Goal: Information Seeking & Learning: Learn about a topic

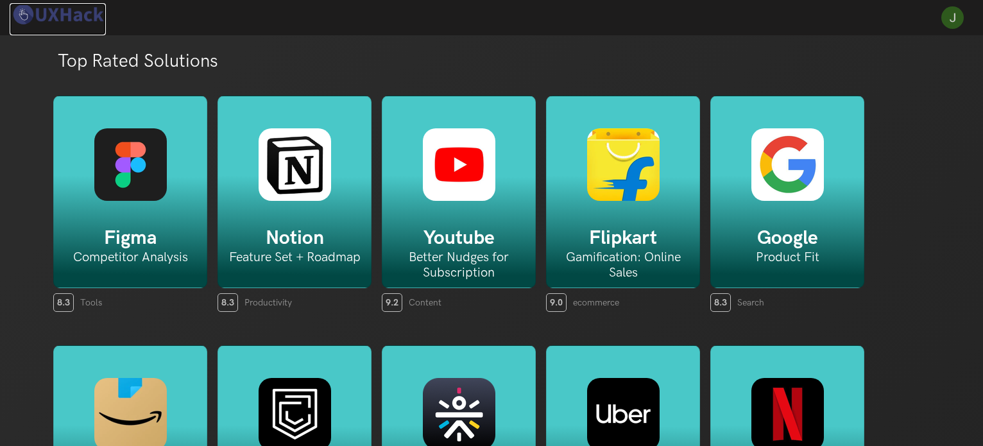
click at [77, 17] on img at bounding box center [58, 14] width 96 height 22
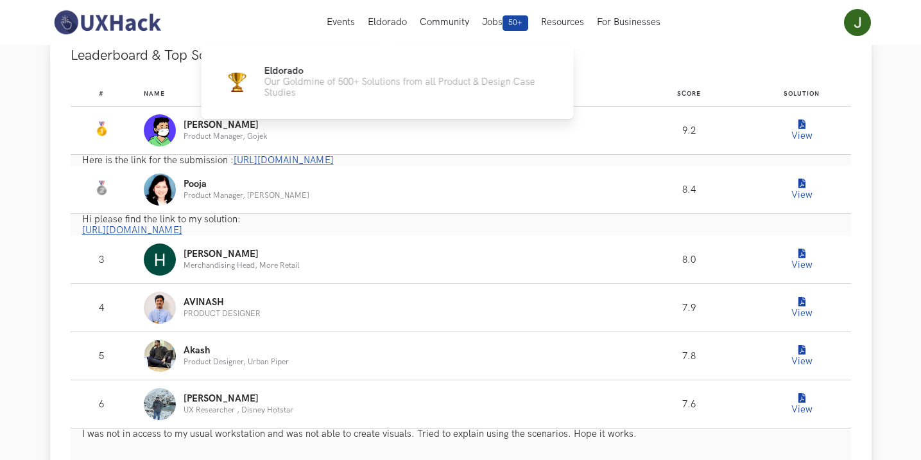
scroll to position [770, 0]
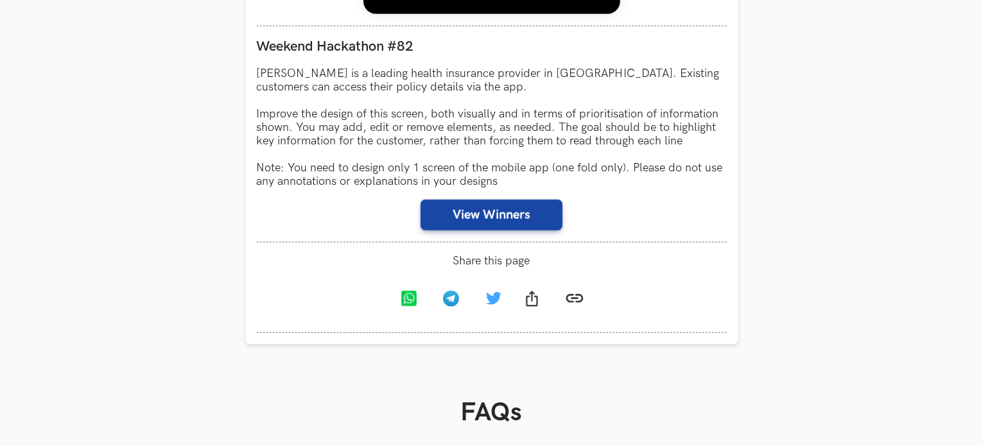
scroll to position [1348, 0]
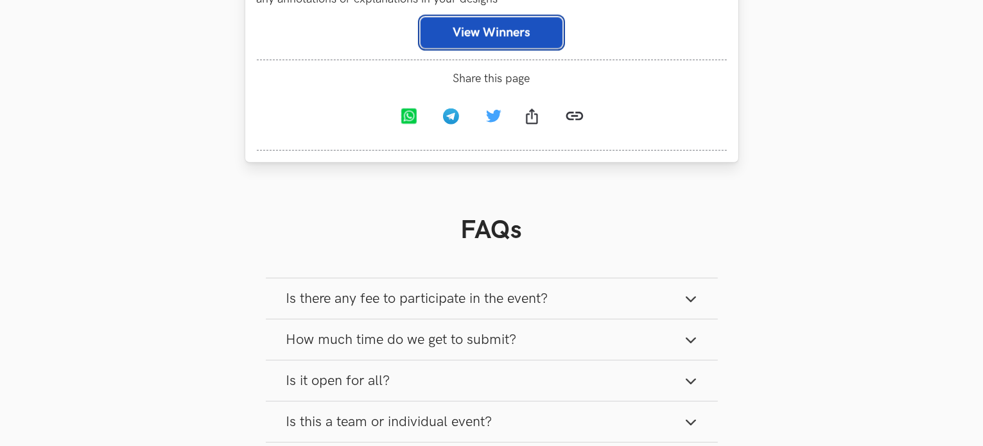
click at [452, 28] on button "View Winners" at bounding box center [491, 32] width 142 height 31
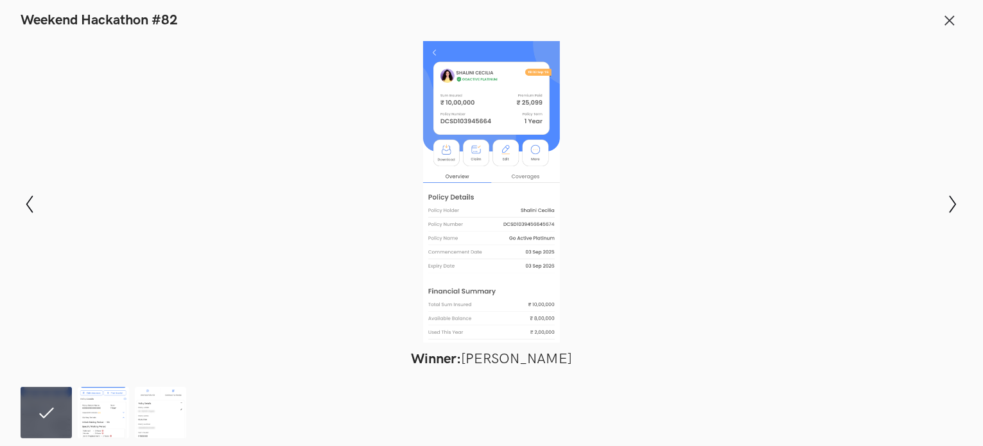
scroll to position [1733, 0]
click at [114, 413] on img at bounding box center [103, 412] width 51 height 51
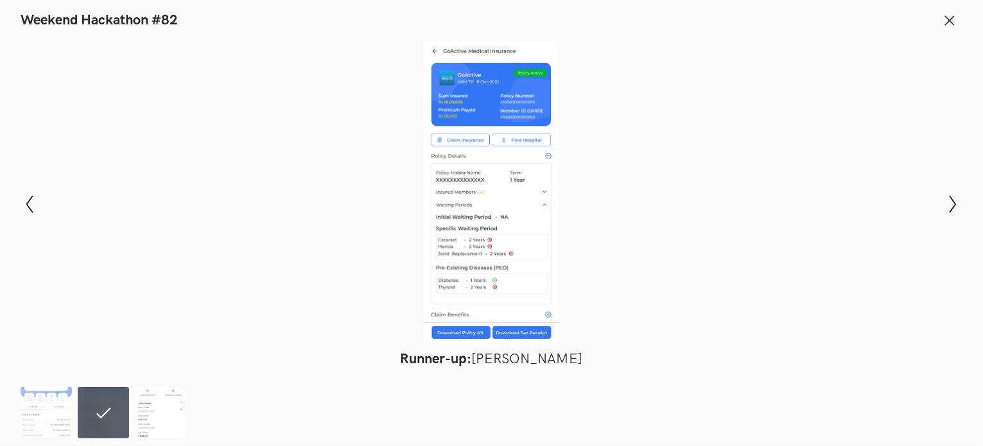
click at [158, 418] on img at bounding box center [160, 412] width 51 height 51
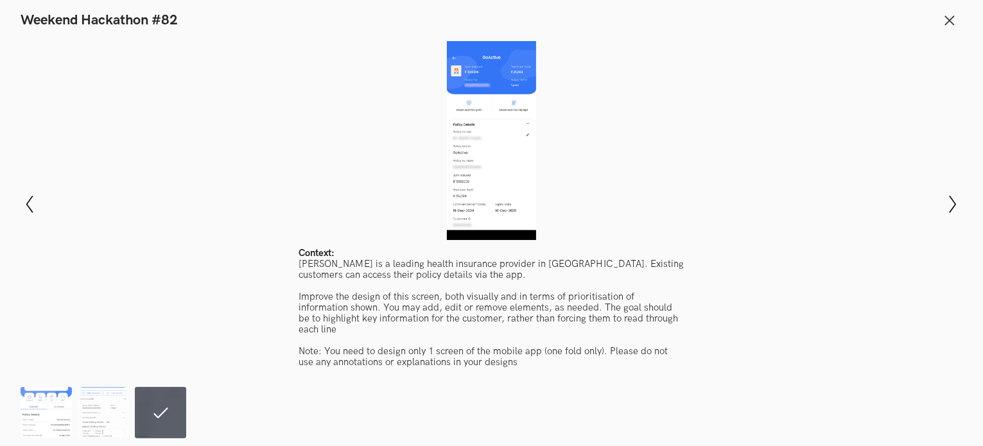
click at [36, 416] on img at bounding box center [46, 412] width 51 height 51
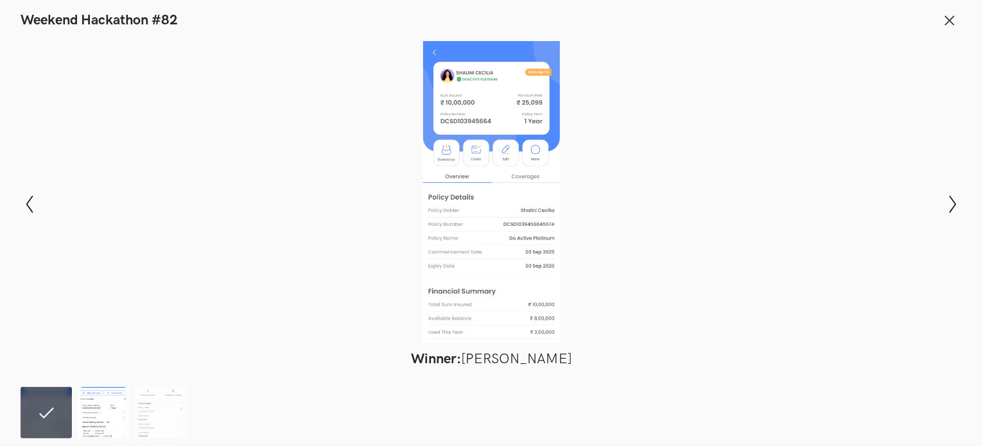
click at [89, 417] on img at bounding box center [103, 412] width 51 height 51
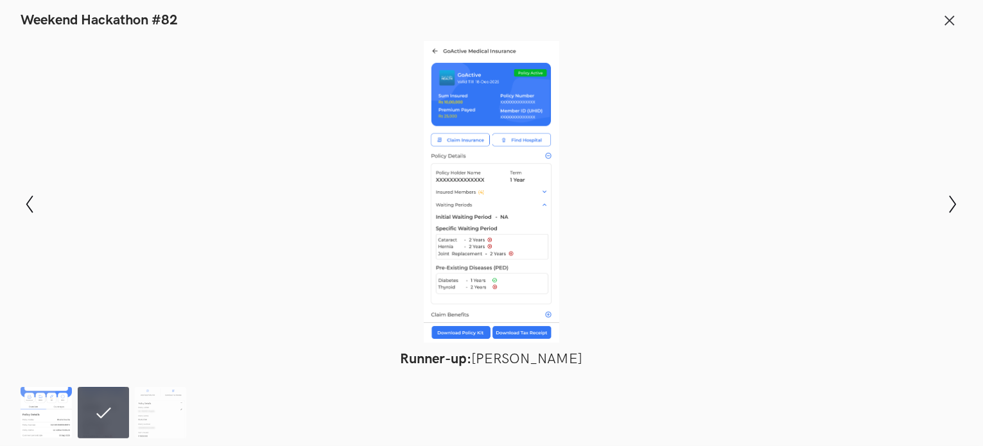
click at [59, 416] on img at bounding box center [46, 412] width 51 height 51
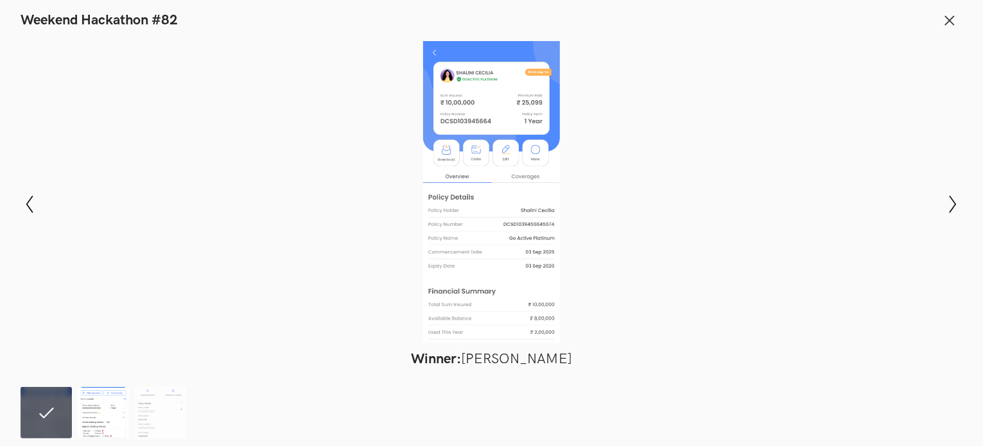
click at [99, 413] on img at bounding box center [103, 412] width 51 height 51
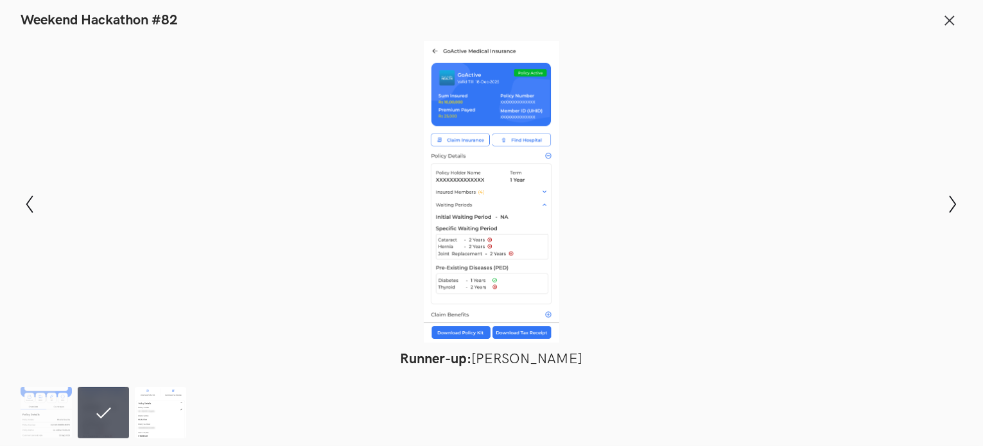
click at [146, 413] on img at bounding box center [160, 412] width 51 height 51
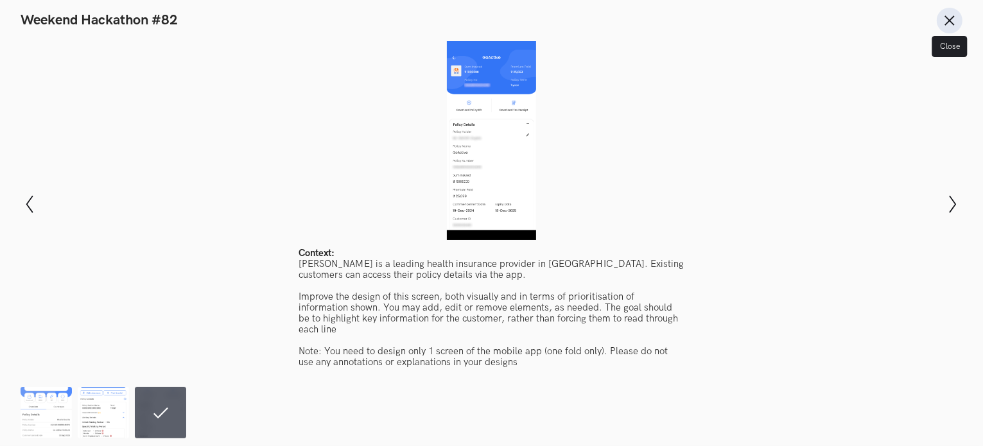
click at [956, 19] on button "Close" at bounding box center [949, 21] width 26 height 26
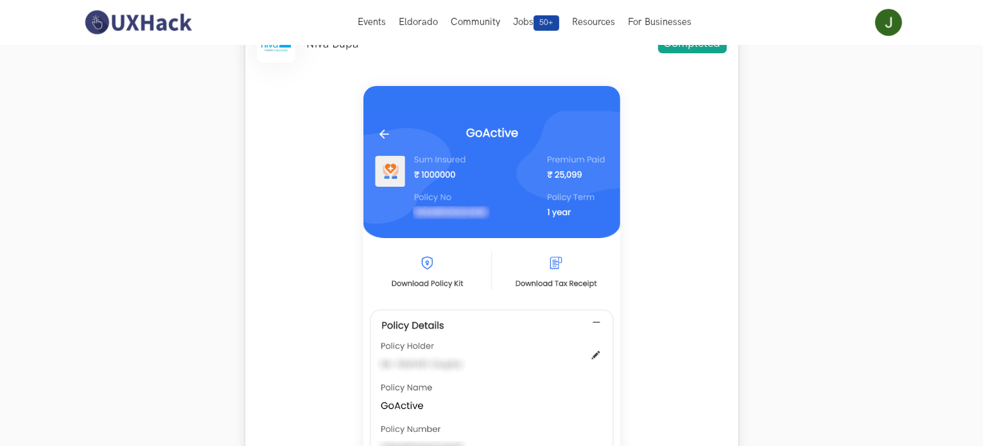
scroll to position [519, 0]
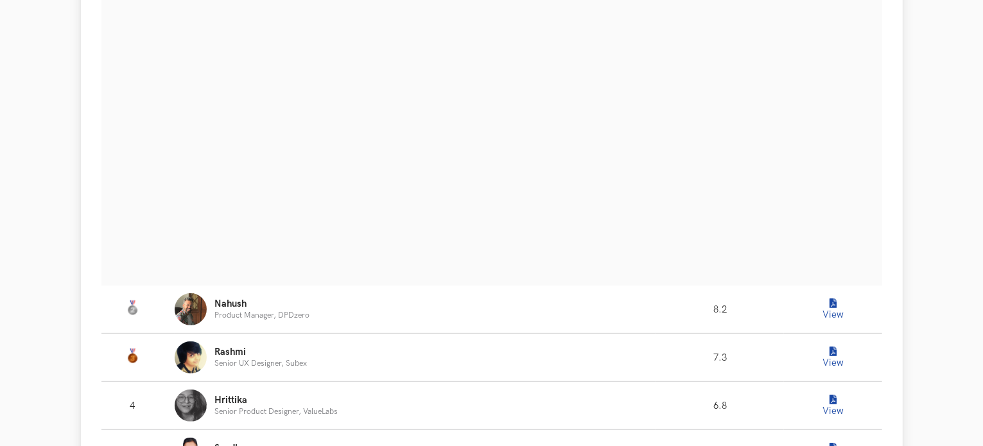
scroll to position [578, 0]
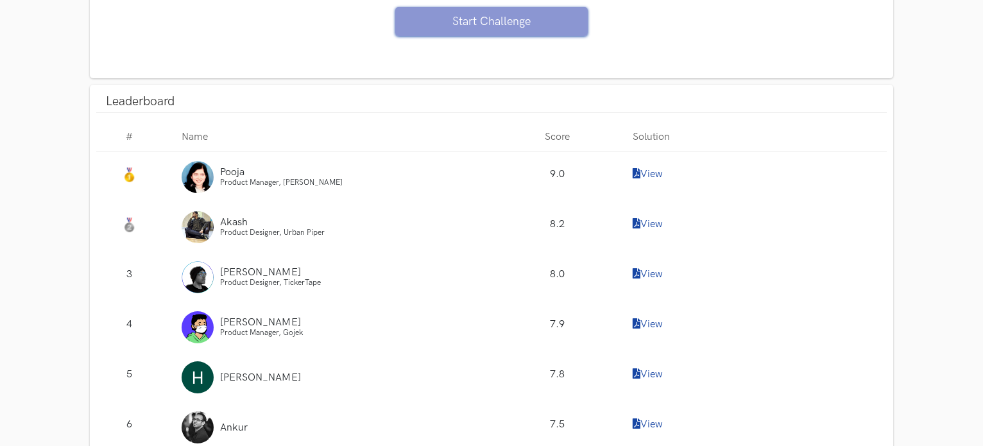
scroll to position [1155, 0]
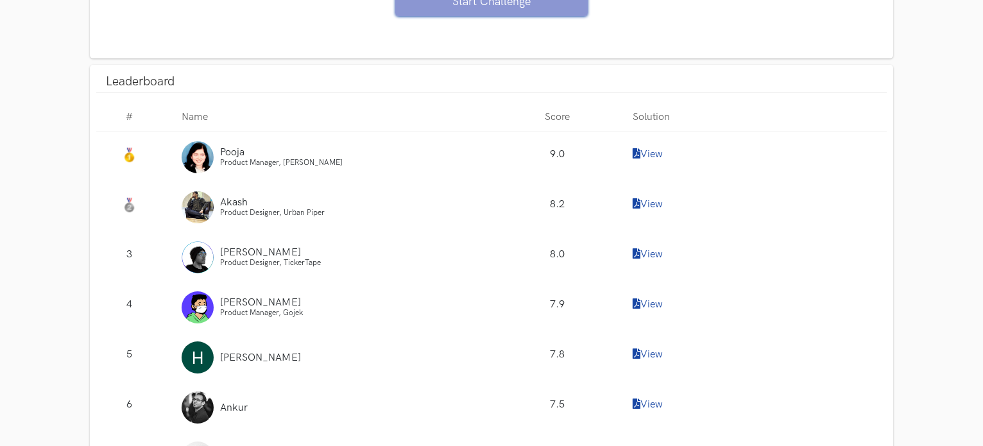
click at [628, 150] on div "View" at bounding box center [755, 157] width 264 height 50
click at [226, 158] on span "Product Manager, JW Player" at bounding box center [281, 163] width 123 height 10
click at [649, 153] on link "View" at bounding box center [648, 154] width 30 height 12
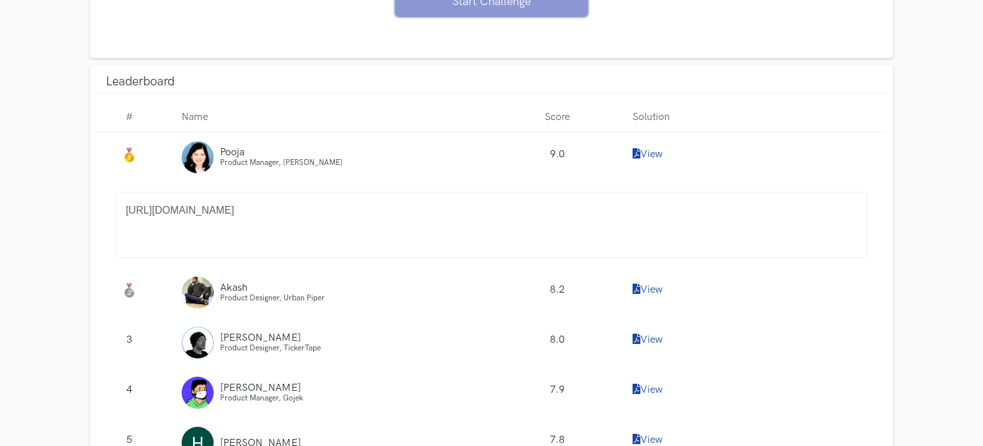
drag, startPoint x: 128, startPoint y: 208, endPoint x: 610, endPoint y: 204, distance: 482.6
click at [610, 204] on p "https://www.notion.so/FlipKart-Big-Billion-Day-Sale-893c479504c54540a7fa0e49d2f…" at bounding box center [492, 210] width 732 height 17
copy font "https://www.notion.so/FlipKart-Big-Billion-Day-Sale-893c479504c54540a7fa0e49d2f…"
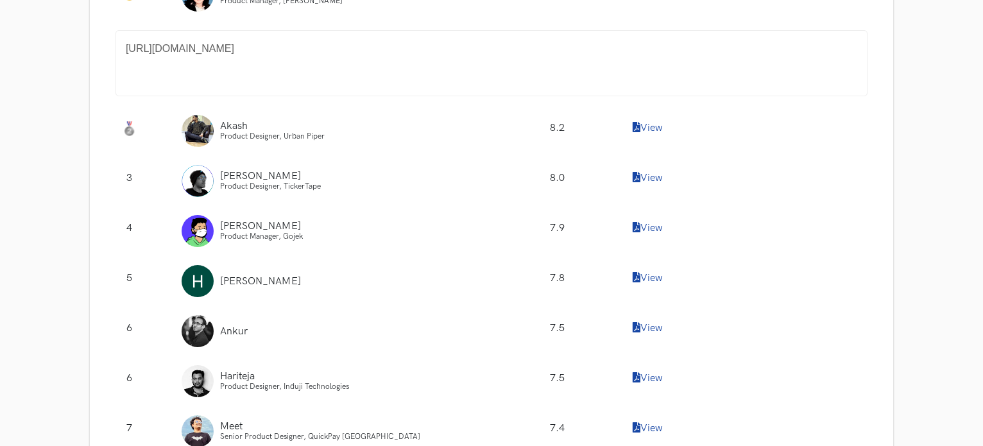
scroll to position [1219, 0]
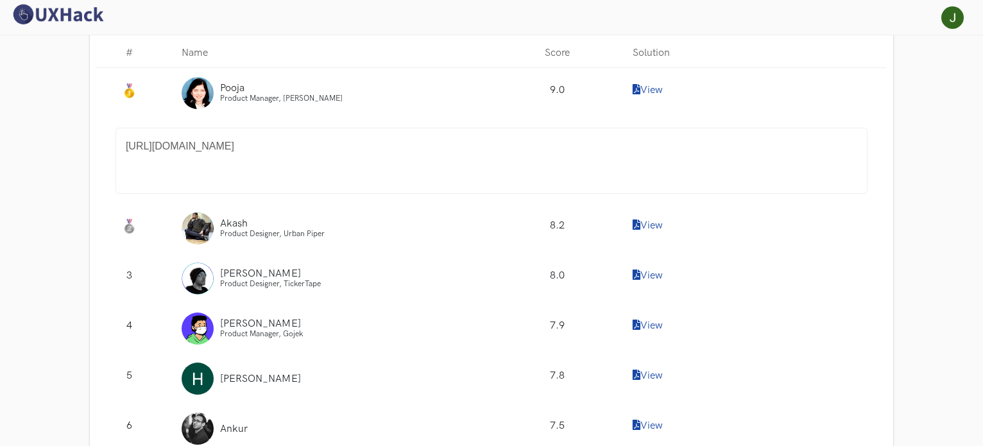
click at [647, 230] on div "View" at bounding box center [755, 228] width 264 height 50
click at [646, 225] on link "View" at bounding box center [648, 225] width 30 height 12
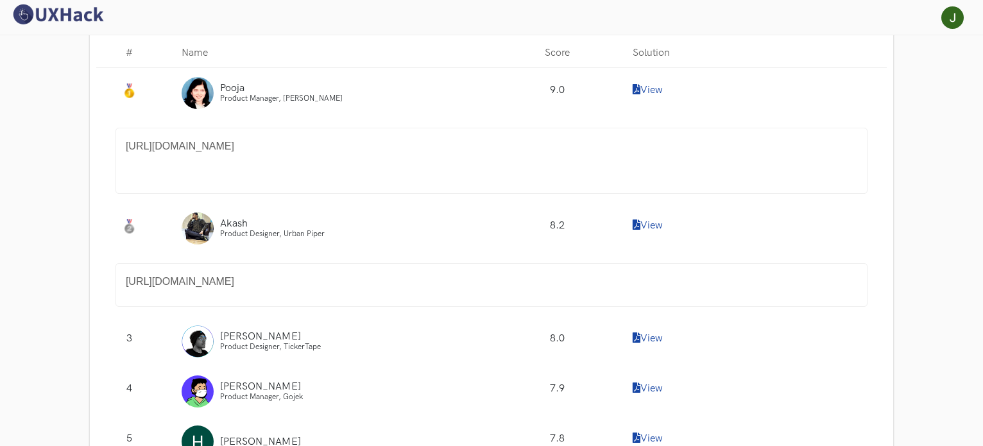
drag, startPoint x: 126, startPoint y: 282, endPoint x: 554, endPoint y: 293, distance: 427.6
click at [554, 293] on div "https://www.notion.so/Flipkart-Gamification-Challenge-bdf147a25feb4583a432d708f…" at bounding box center [492, 285] width 752 height 44
copy font "https://www.notion.so/Flipkart-Gamification-Challenge-bdf147a25feb4583a432d708f…"
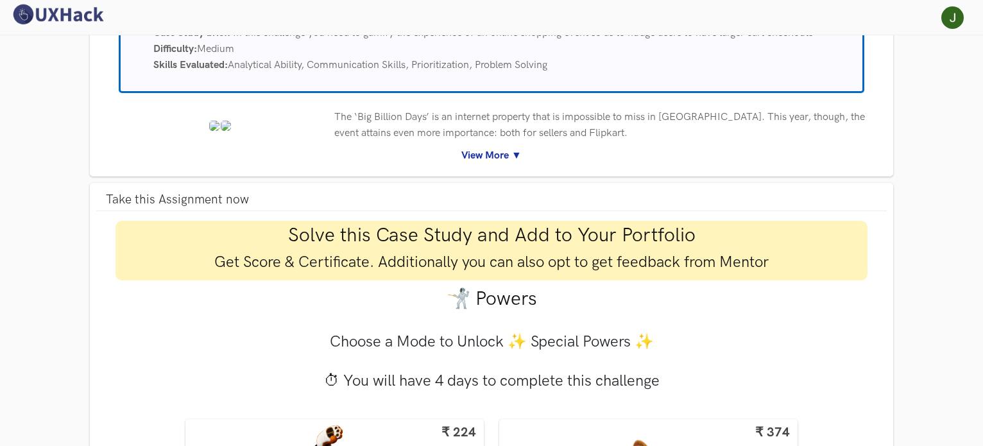
scroll to position [0, 0]
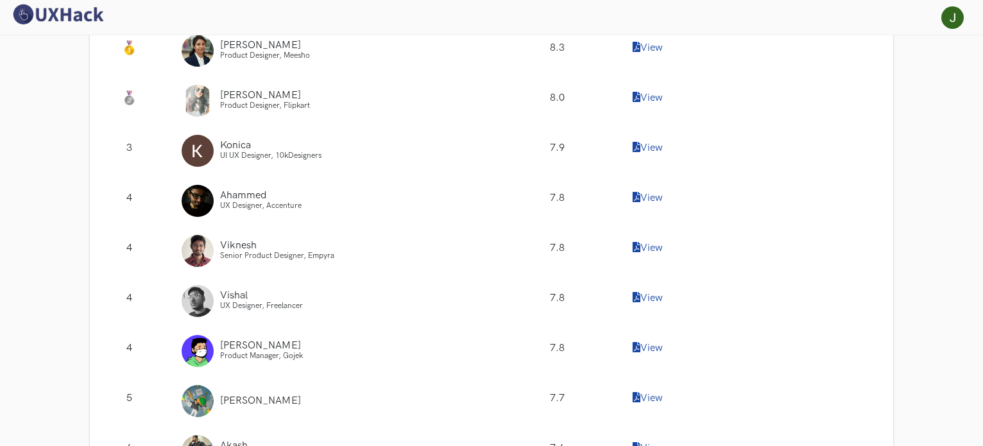
scroll to position [1823, 0]
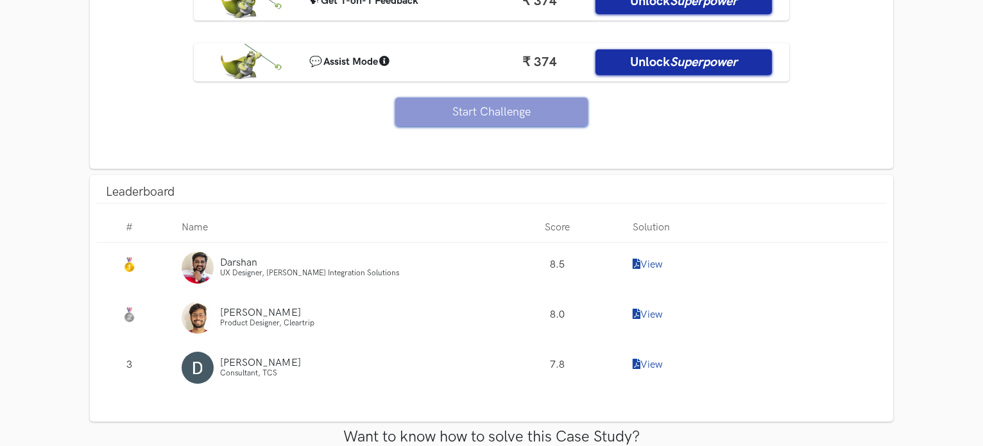
scroll to position [1053, 0]
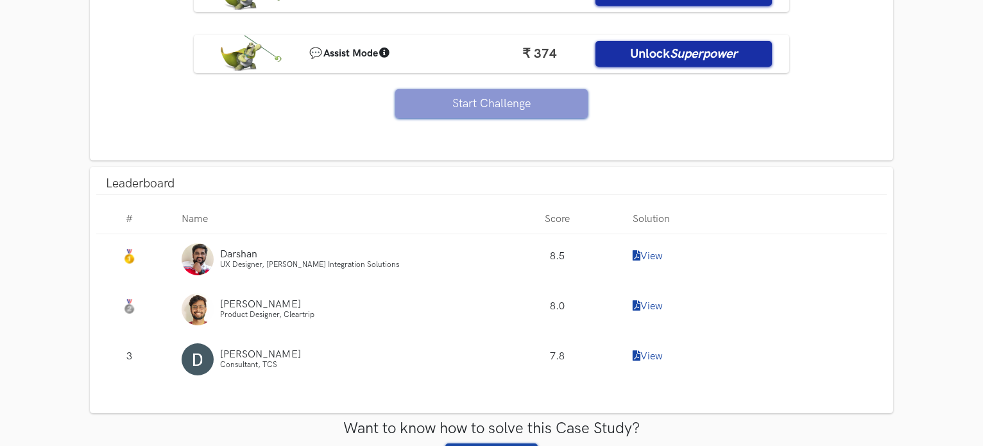
click at [655, 257] on link "View" at bounding box center [648, 256] width 30 height 12
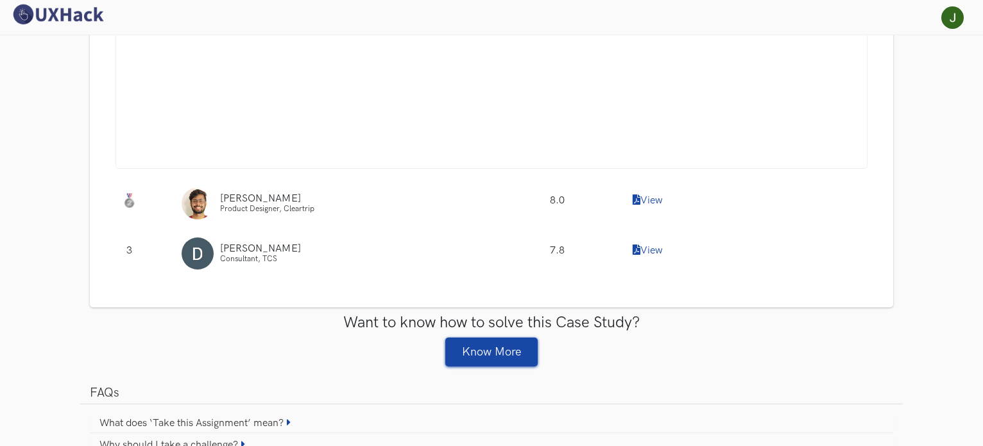
scroll to position [1443, 0]
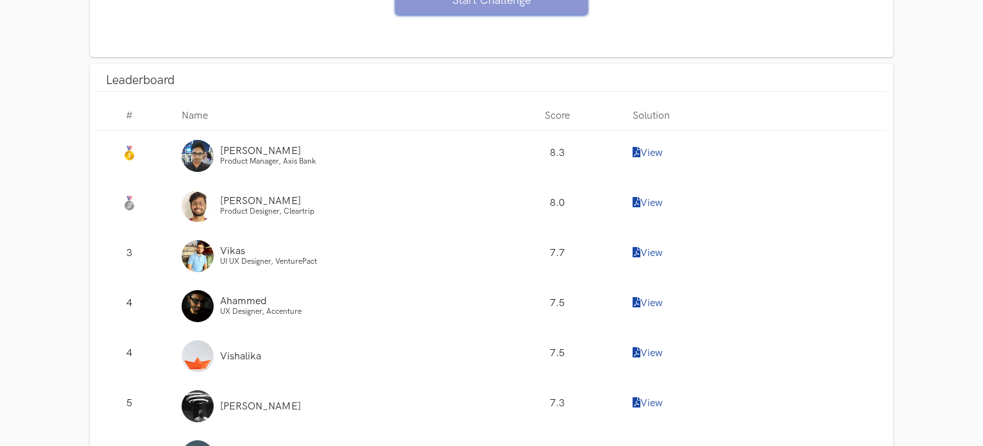
scroll to position [1117, 0]
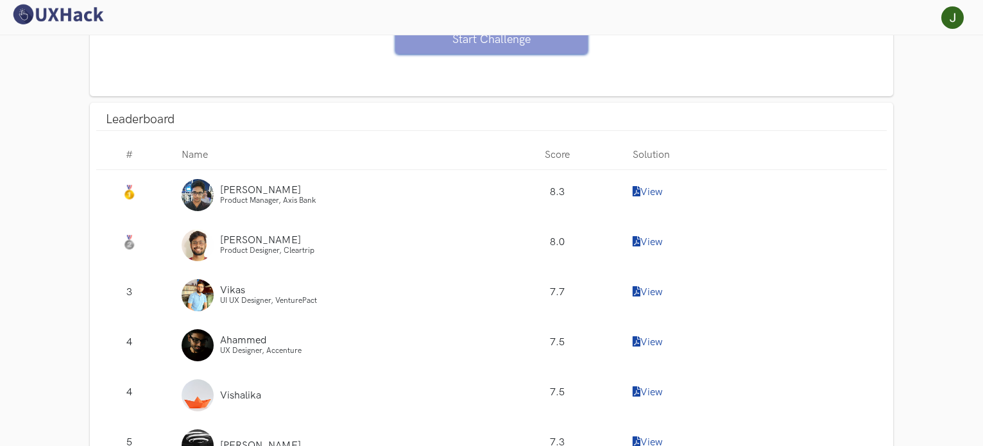
click at [645, 187] on link "View" at bounding box center [648, 192] width 30 height 12
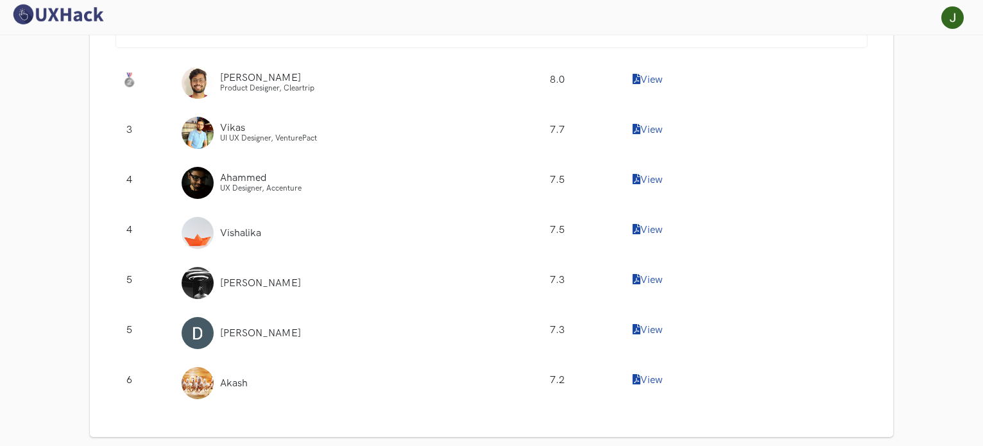
scroll to position [1695, 0]
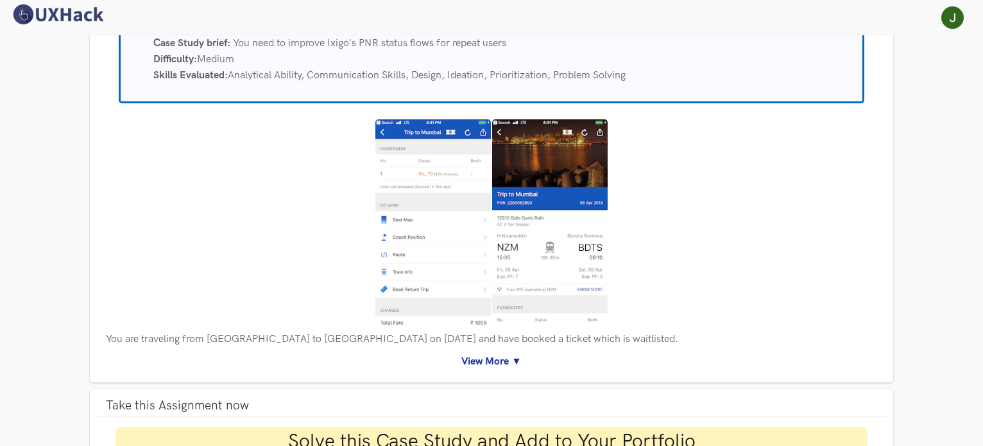
scroll to position [223, 0]
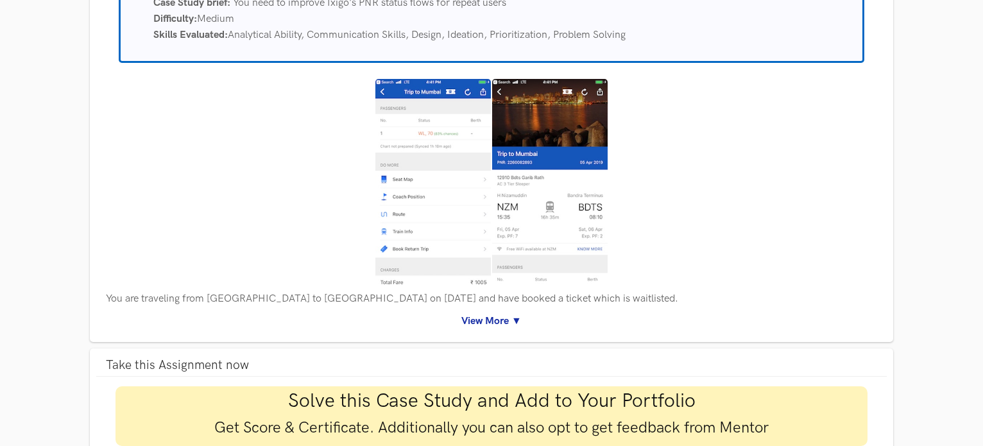
click at [483, 318] on link "View More ▼" at bounding box center [491, 321] width 771 height 16
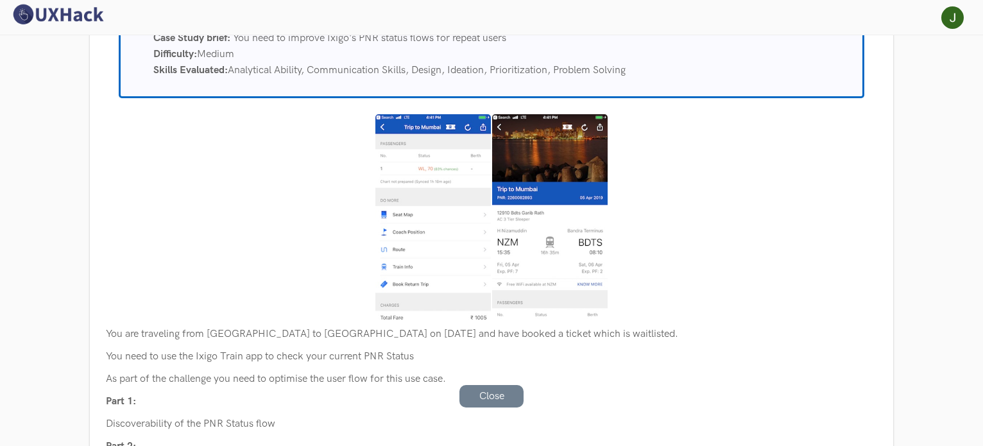
scroll to position [159, 0]
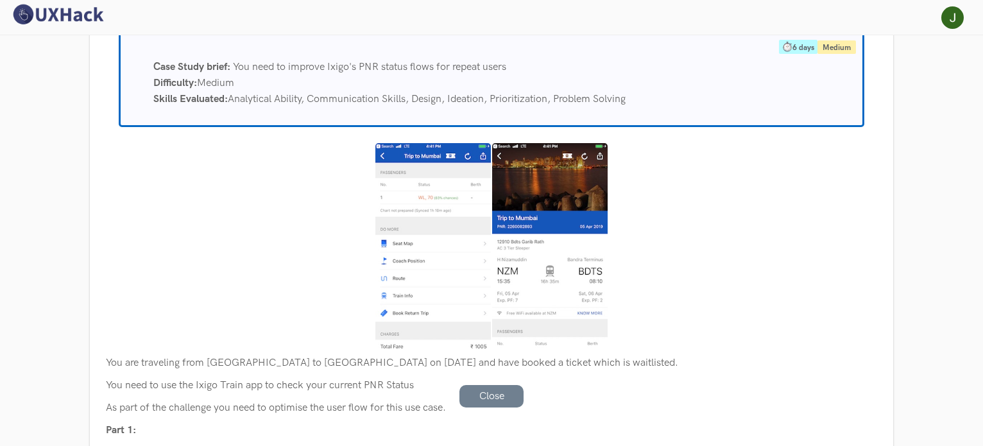
click at [531, 275] on img at bounding box center [550, 246] width 116 height 206
click at [452, 214] on img at bounding box center [433, 246] width 116 height 206
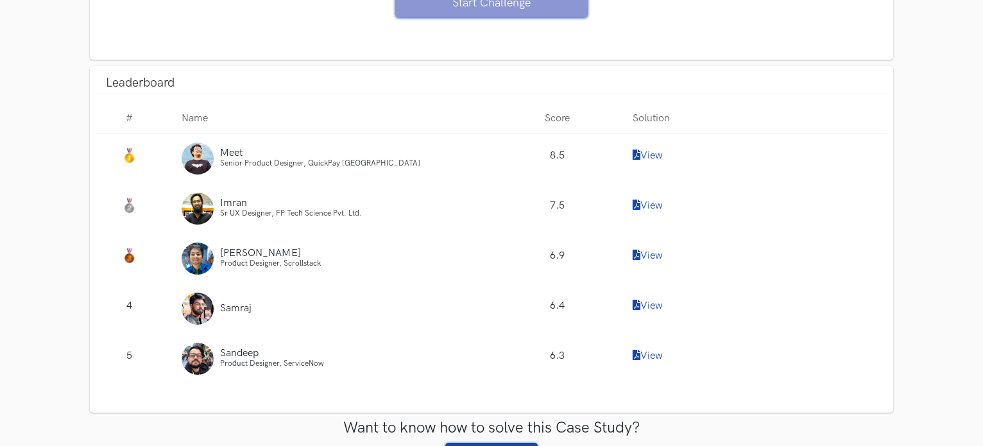
scroll to position [2020, 0]
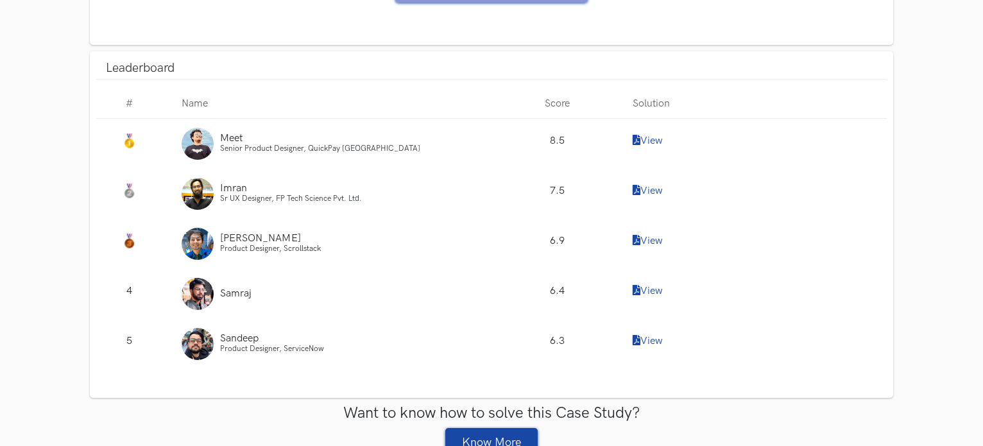
click at [650, 135] on link "View" at bounding box center [648, 141] width 30 height 12
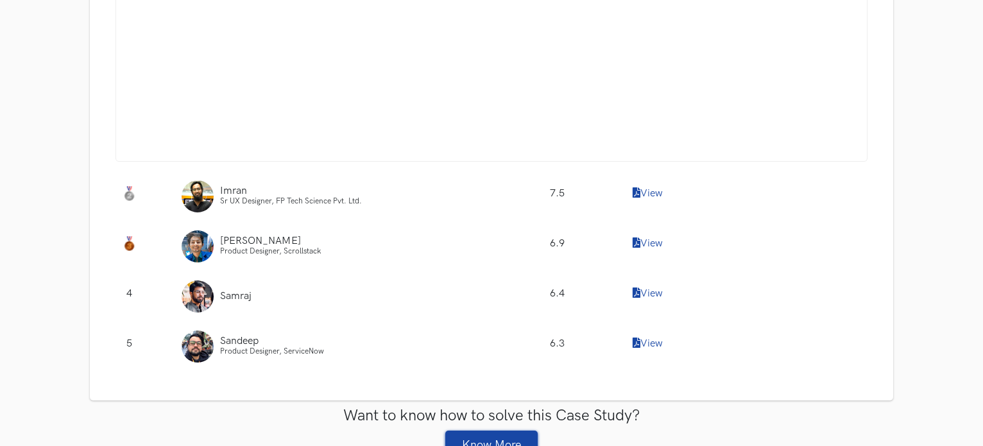
scroll to position [2469, 0]
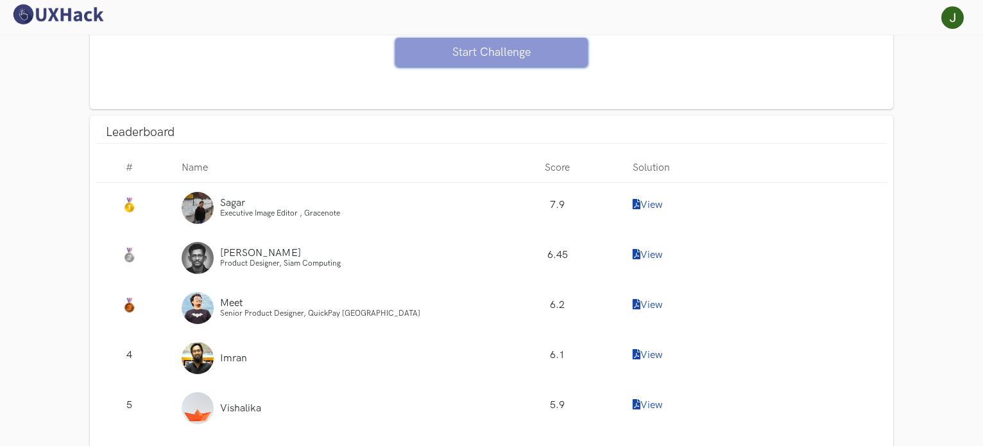
scroll to position [1038, 0]
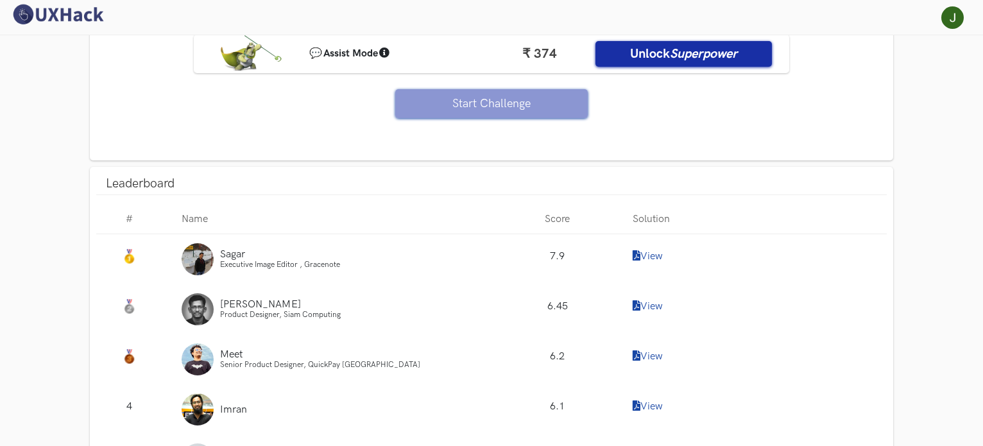
click at [658, 257] on link "View" at bounding box center [648, 256] width 30 height 12
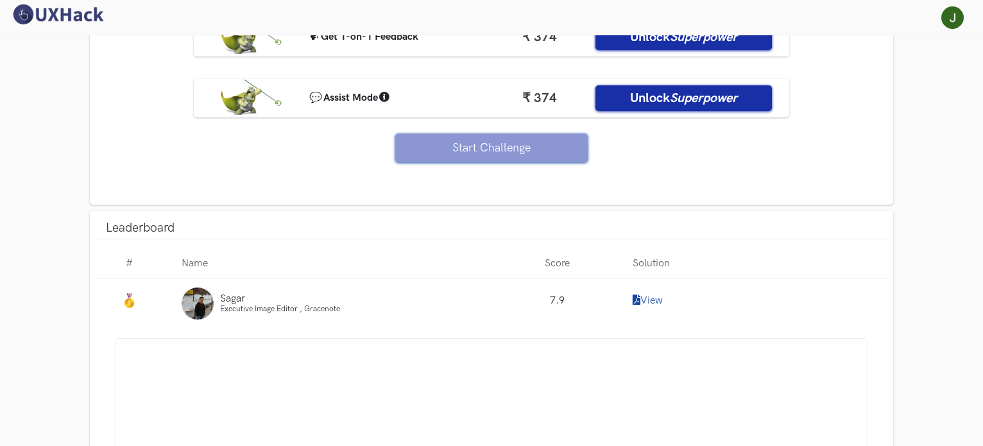
scroll to position [974, 0]
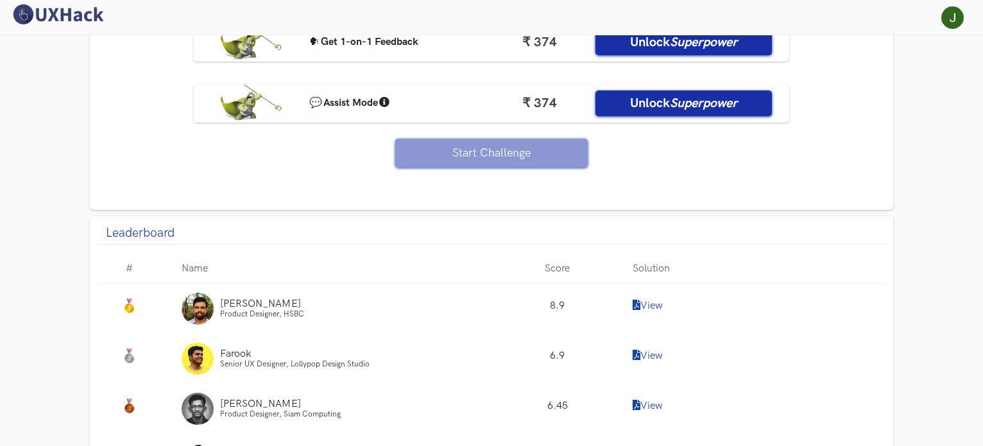
scroll to position [974, 0]
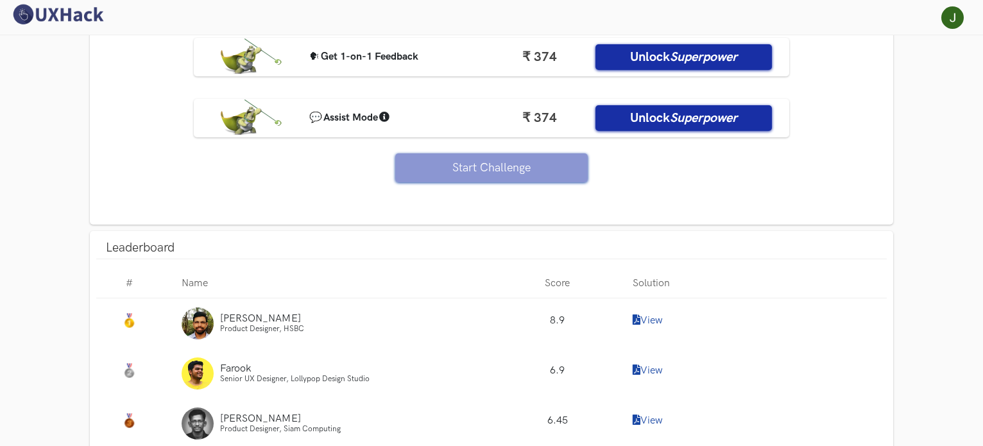
click at [661, 316] on link "View" at bounding box center [648, 320] width 30 height 12
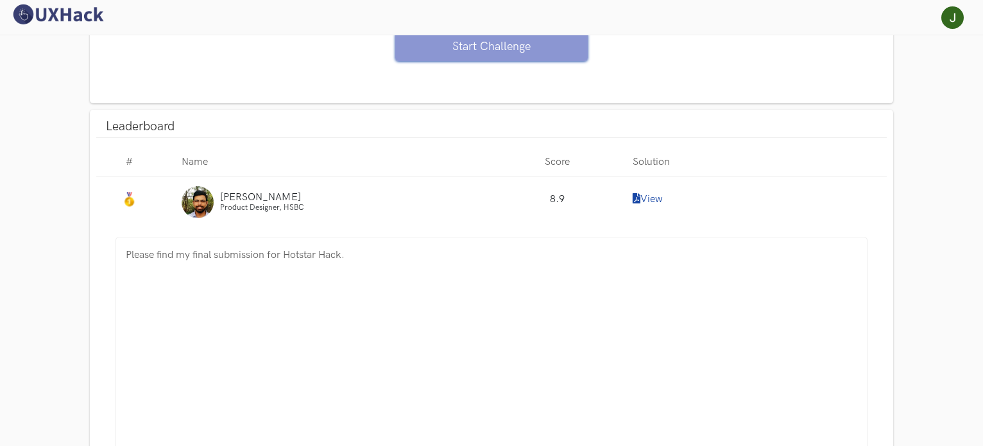
scroll to position [1091, 0]
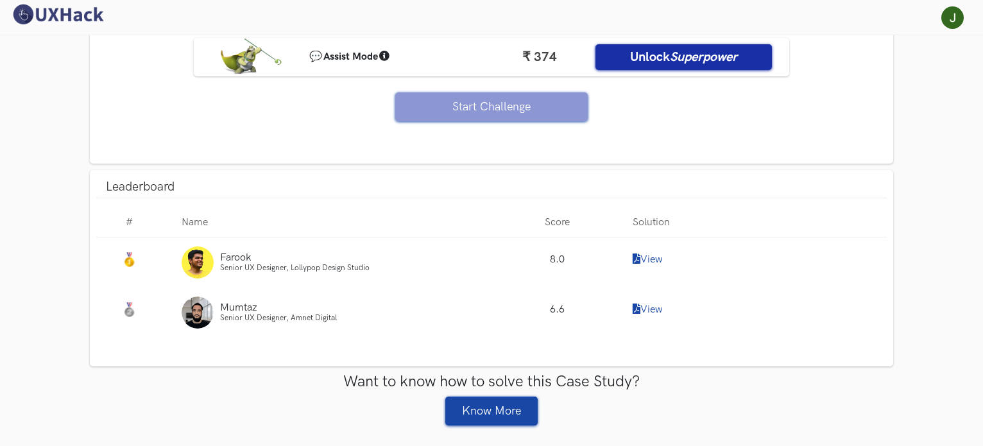
scroll to position [1038, 0]
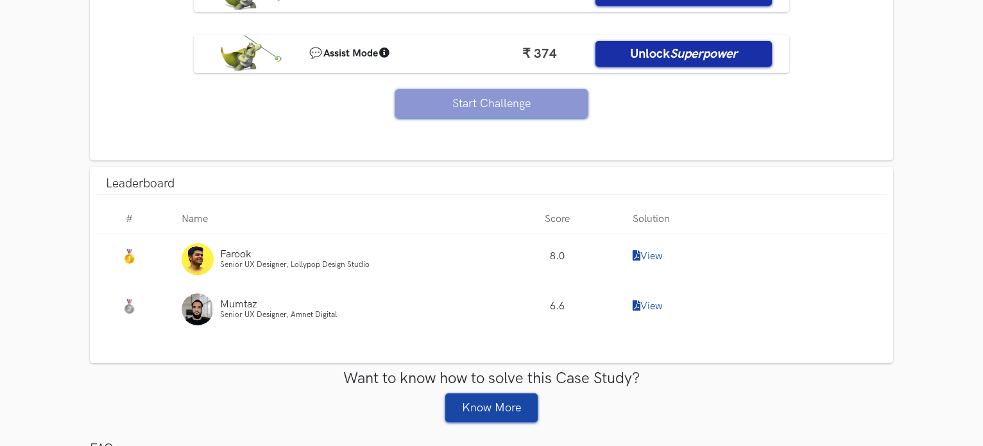
click at [653, 250] on link "View" at bounding box center [648, 256] width 30 height 12
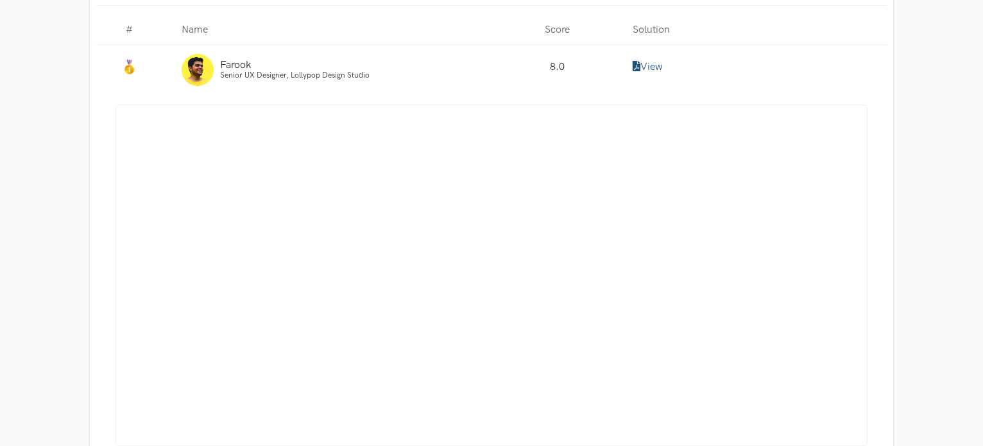
scroll to position [1230, 0]
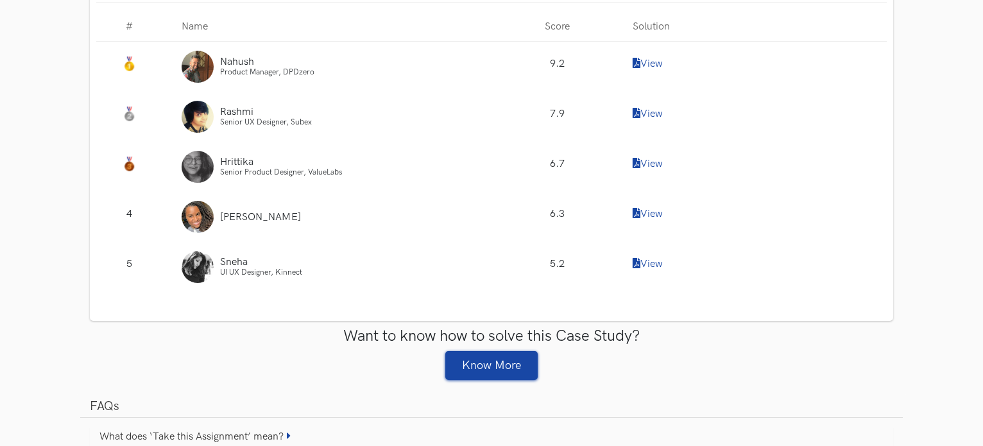
click at [637, 55] on div "View" at bounding box center [755, 67] width 264 height 50
click at [655, 61] on link "View" at bounding box center [648, 64] width 30 height 12
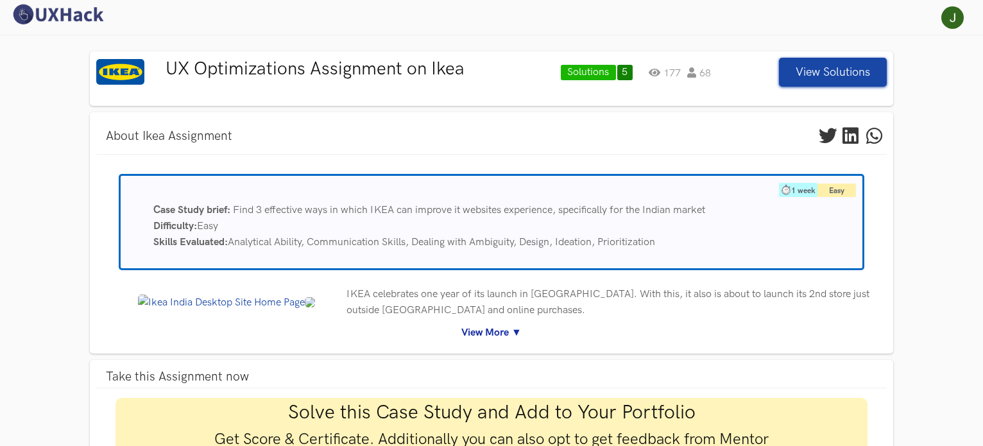
click at [501, 328] on link "View More ▼" at bounding box center [491, 333] width 771 height 16
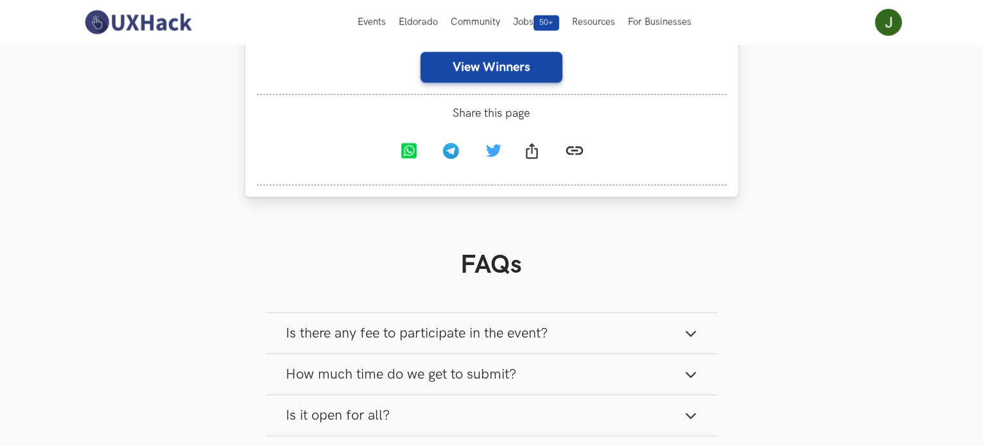
scroll to position [1225, 0]
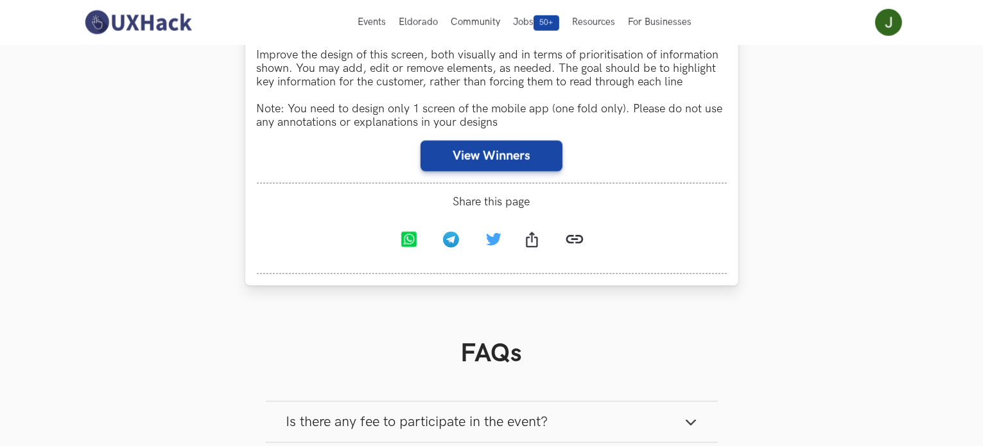
click at [472, 175] on div "Weekend Hackathon #82 [PERSON_NAME] is a leading health insurance provider in […" at bounding box center [492, 75] width 470 height 217
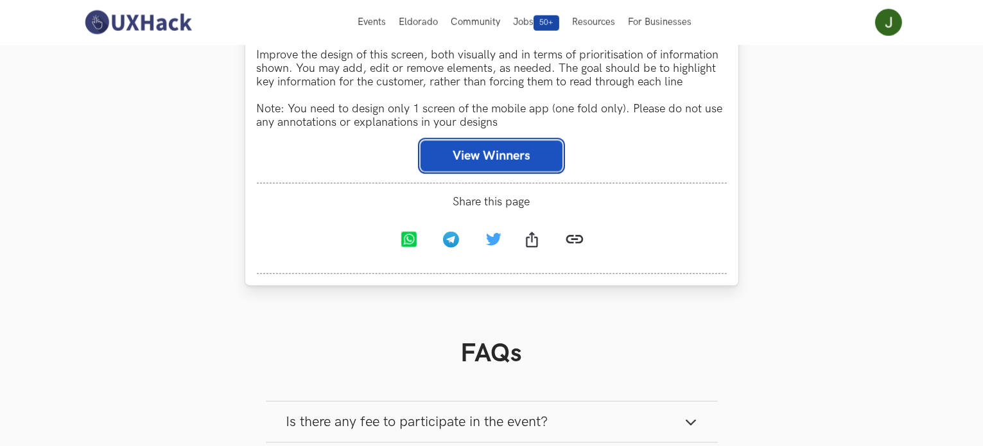
click at [472, 168] on button "View Winners" at bounding box center [491, 156] width 142 height 31
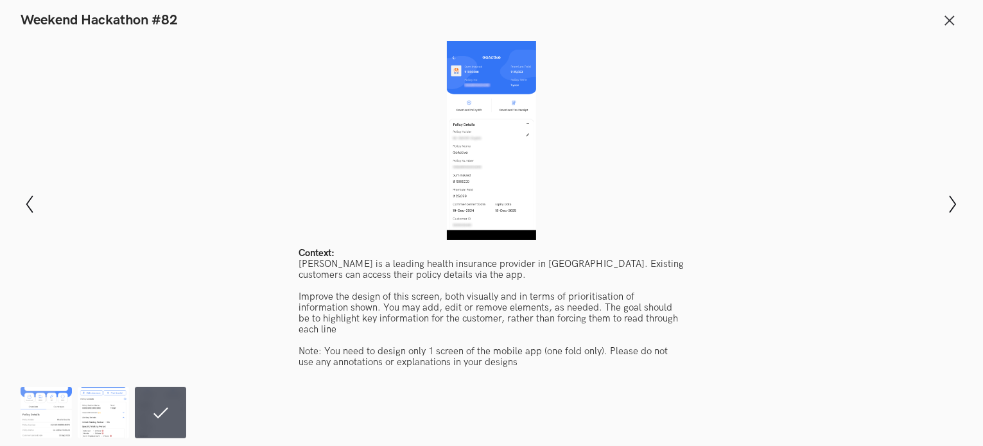
scroll to position [1610, 0]
click at [56, 404] on img at bounding box center [46, 412] width 51 height 51
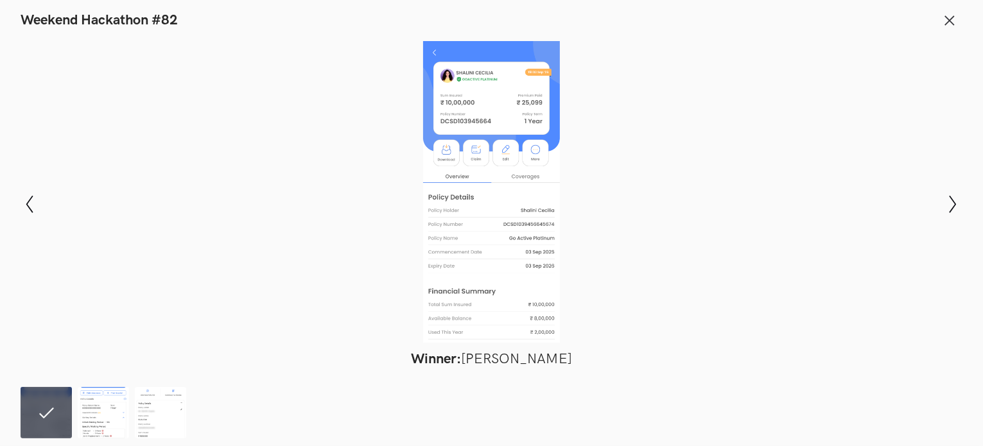
drag, startPoint x: 476, startPoint y: 228, endPoint x: 447, endPoint y: 181, distance: 55.0
click at [447, 181] on div at bounding box center [491, 192] width 889 height 302
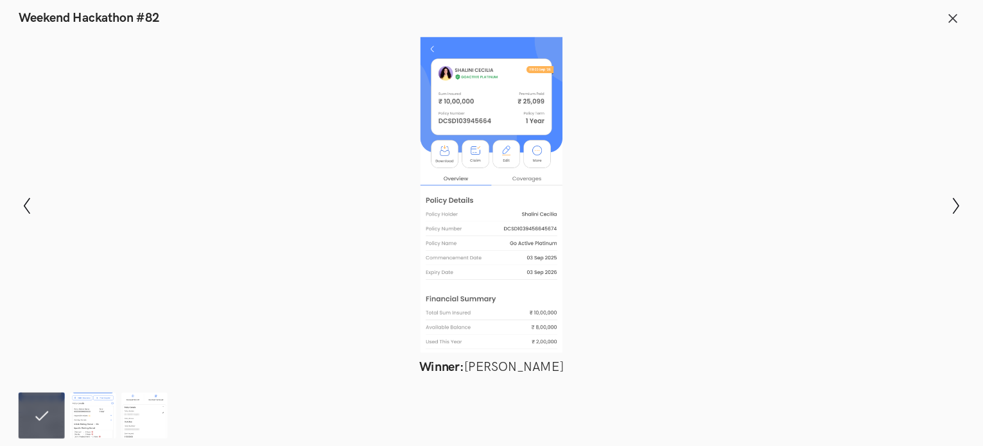
scroll to position [607, 0]
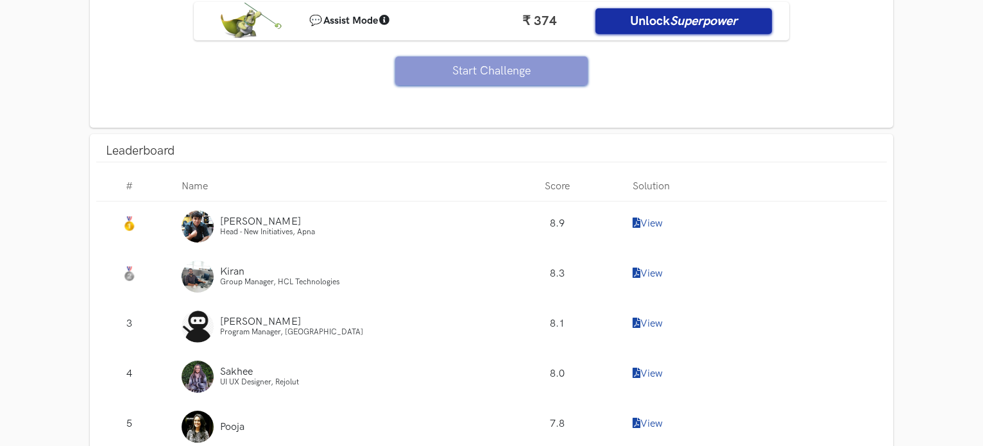
scroll to position [1155, 0]
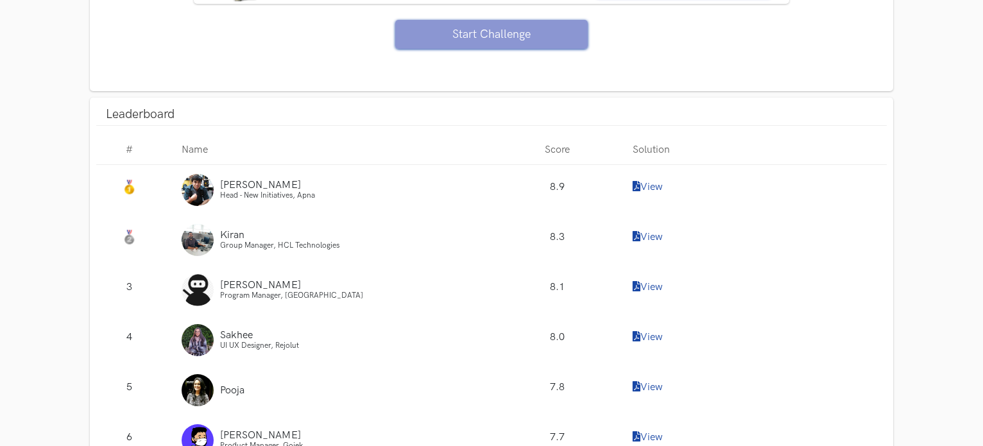
click at [651, 184] on link "View" at bounding box center [648, 187] width 30 height 12
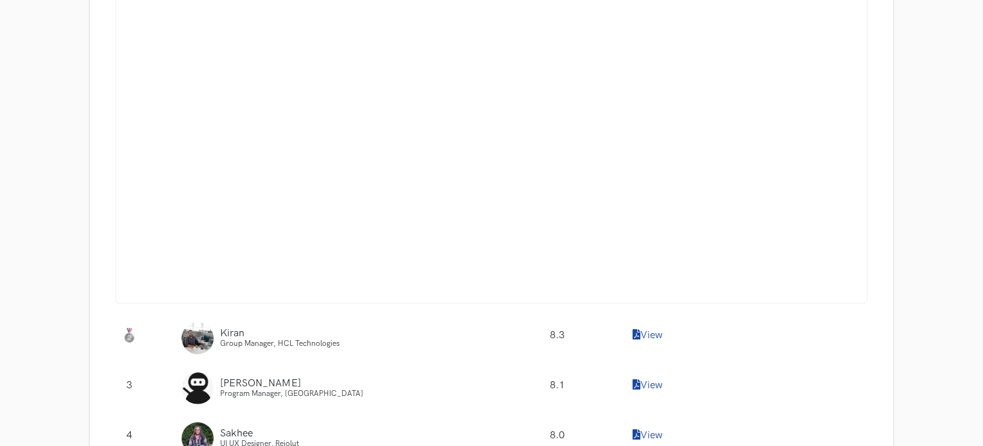
scroll to position [2567, 0]
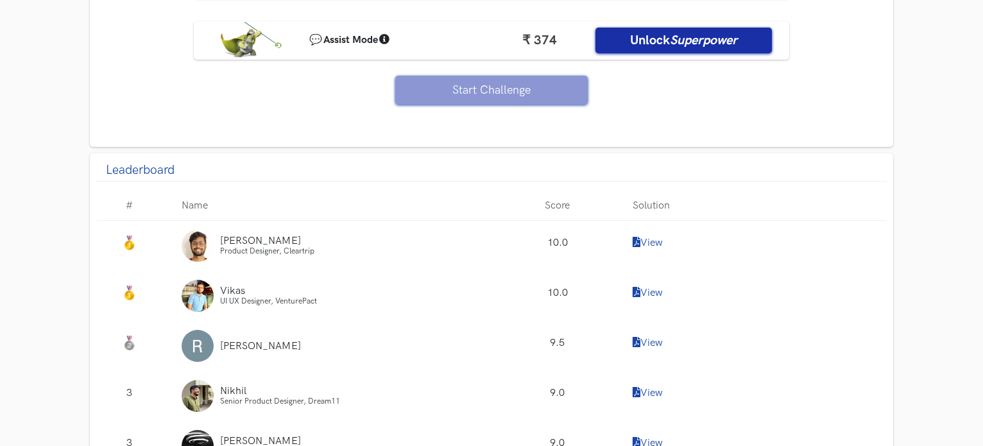
scroll to position [1155, 0]
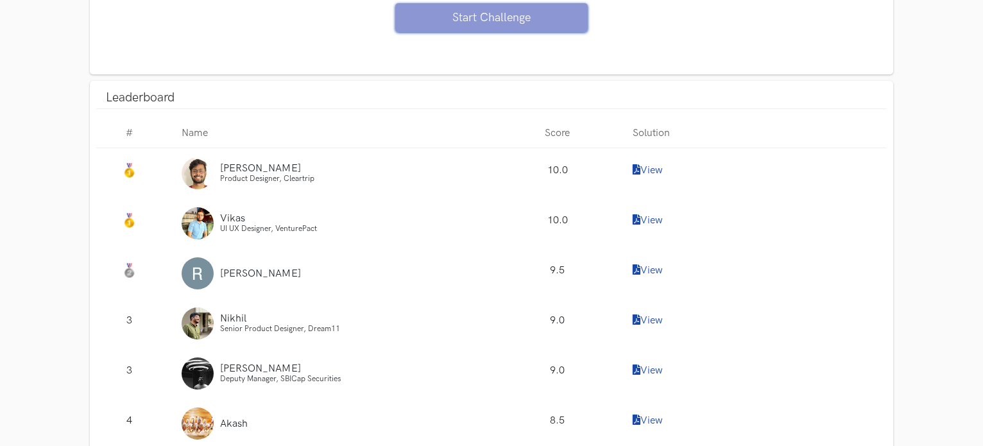
click at [647, 171] on link "View" at bounding box center [648, 170] width 30 height 12
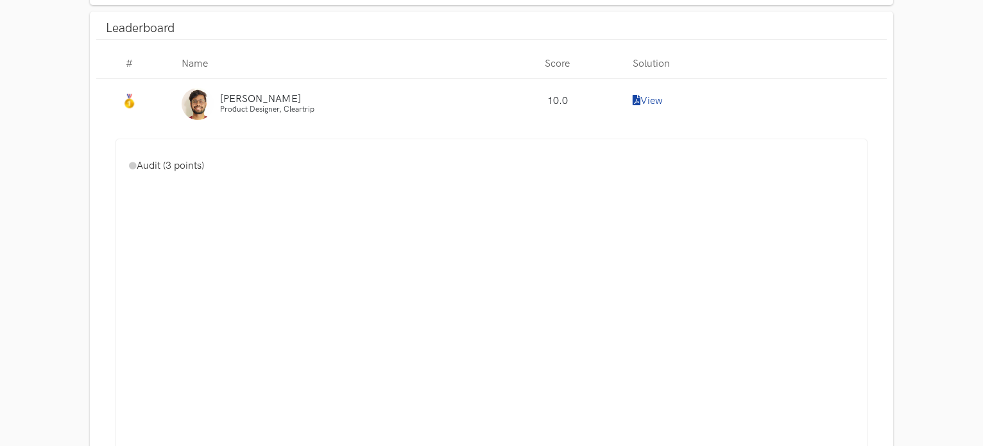
scroll to position [1219, 0]
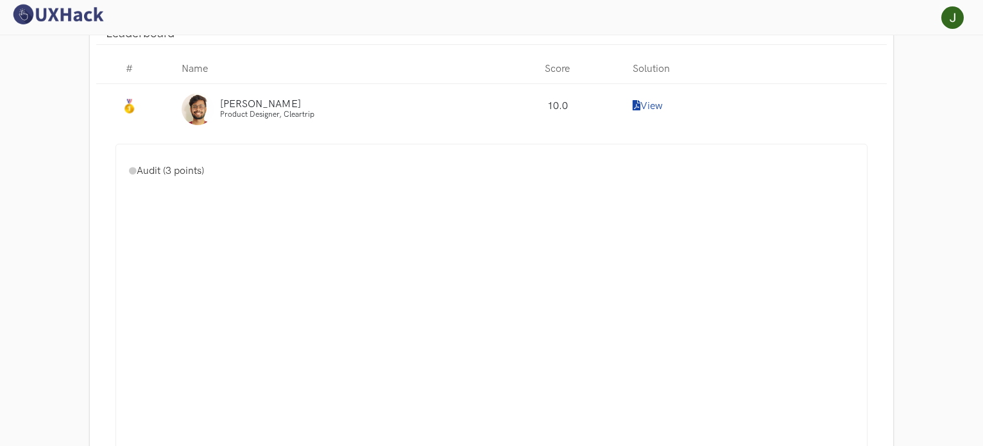
click at [233, 105] on span "Harshit" at bounding box center [260, 104] width 81 height 12
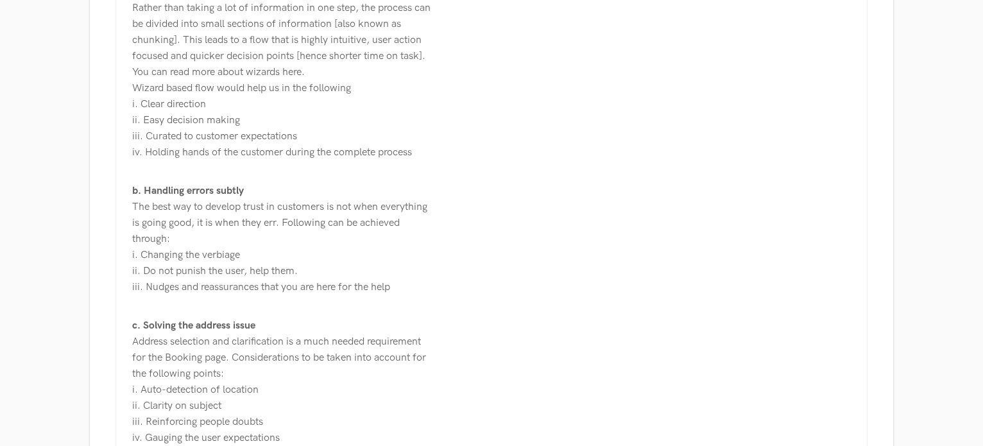
scroll to position [1925, 0]
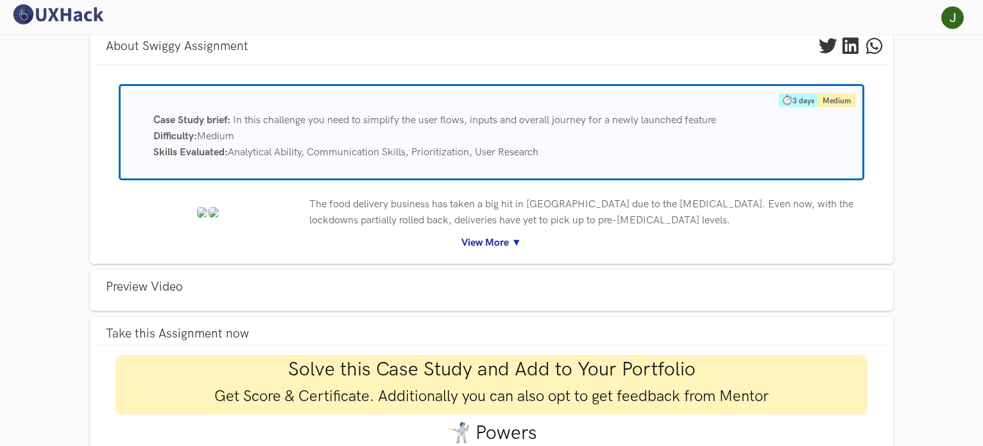
scroll to position [128, 0]
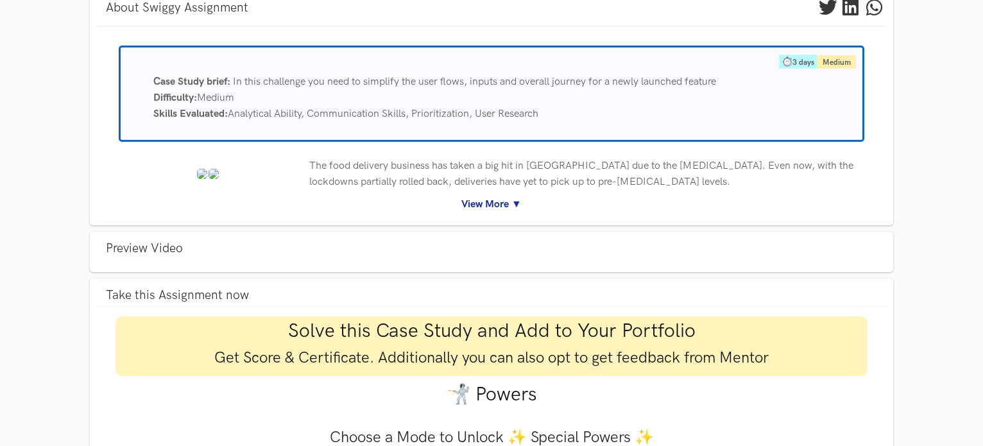
click at [499, 201] on link "View More ▼" at bounding box center [491, 204] width 771 height 16
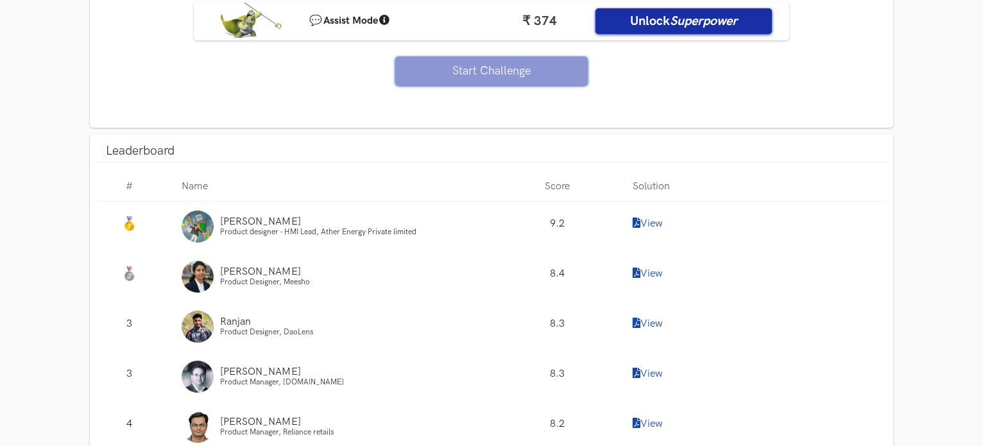
scroll to position [1797, 0]
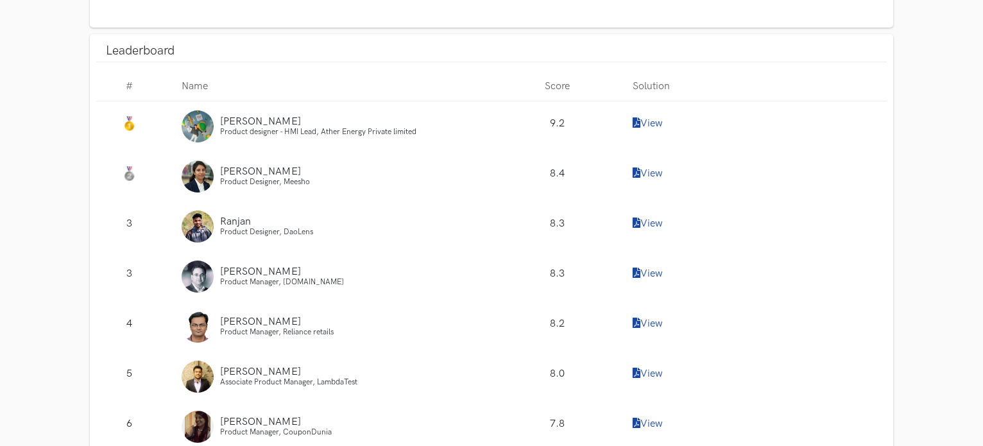
click at [652, 117] on link "View" at bounding box center [648, 123] width 30 height 12
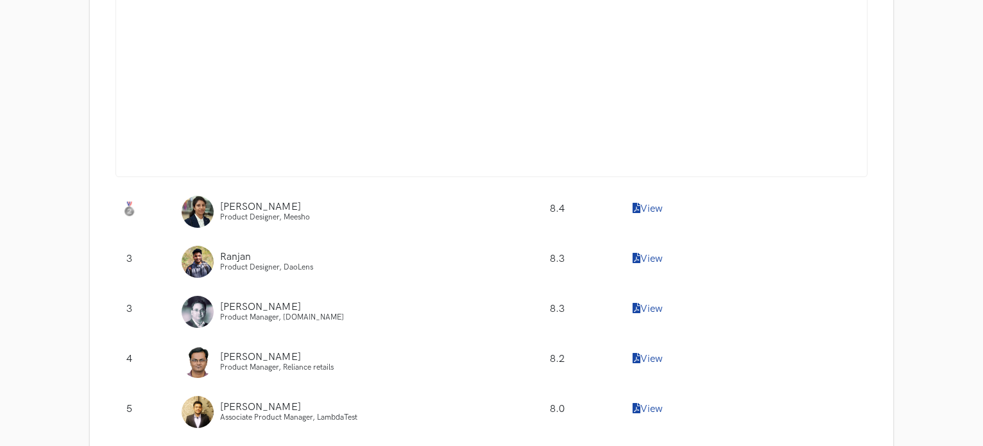
scroll to position [2182, 0]
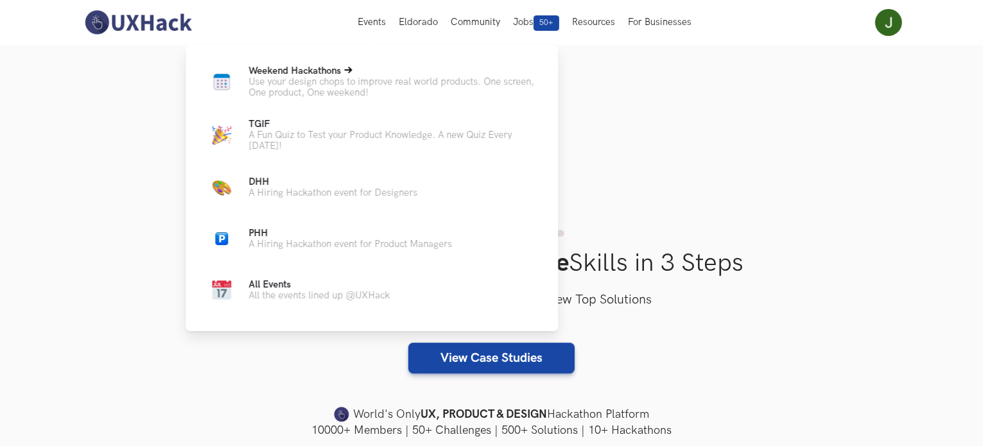
click at [298, 82] on p "Use your design chops to improve real world products. One screen, One product, …" at bounding box center [392, 87] width 289 height 22
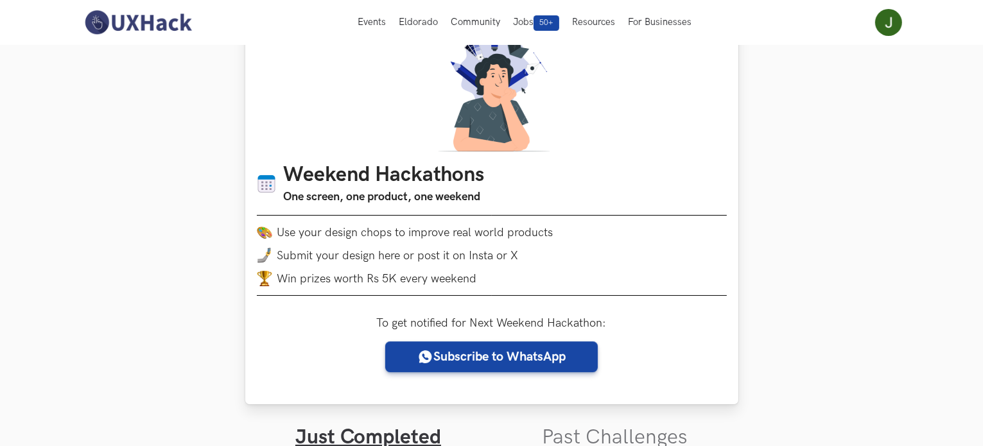
scroll to position [257, 0]
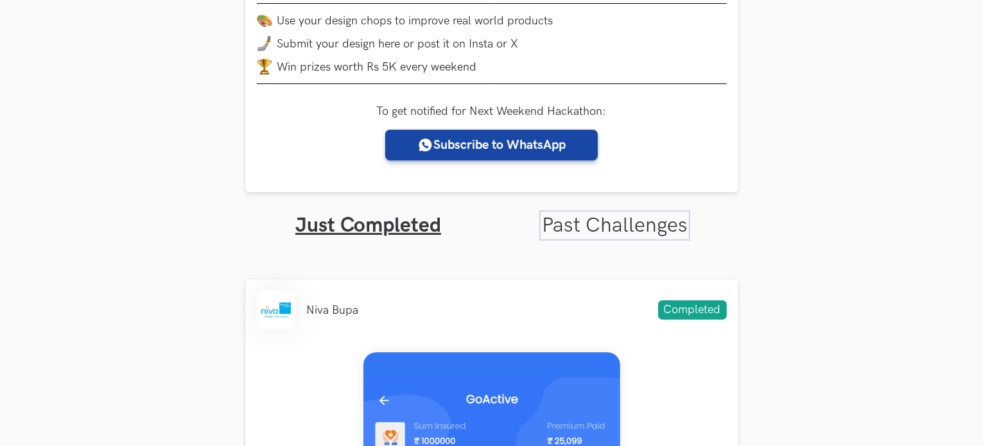
click at [614, 227] on link "Past Challenges" at bounding box center [615, 225] width 146 height 25
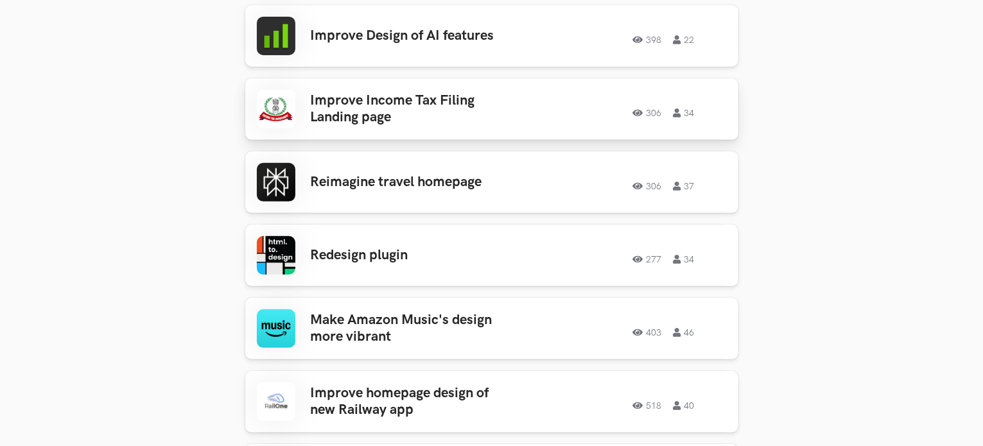
scroll to position [513, 0]
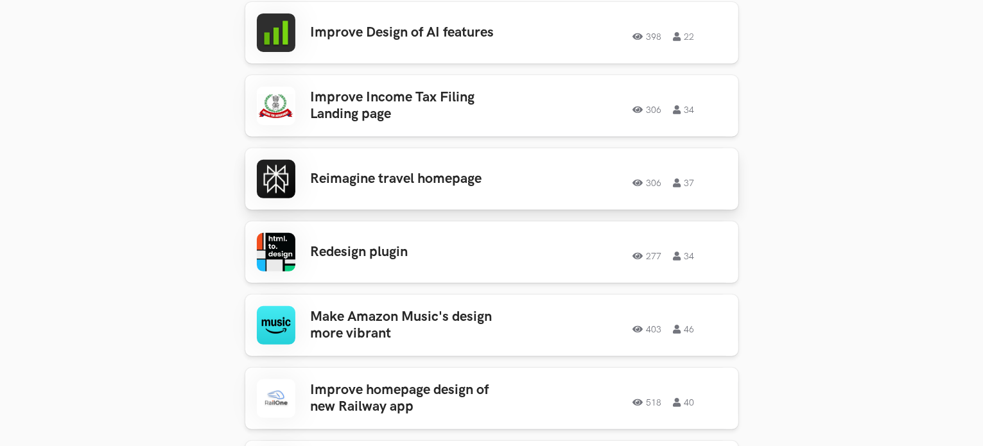
click at [498, 182] on h3 "Reimagine travel homepage" at bounding box center [411, 179] width 200 height 17
click at [379, 116] on h3 "Improve Income Tax Filing Landing page" at bounding box center [411, 106] width 200 height 34
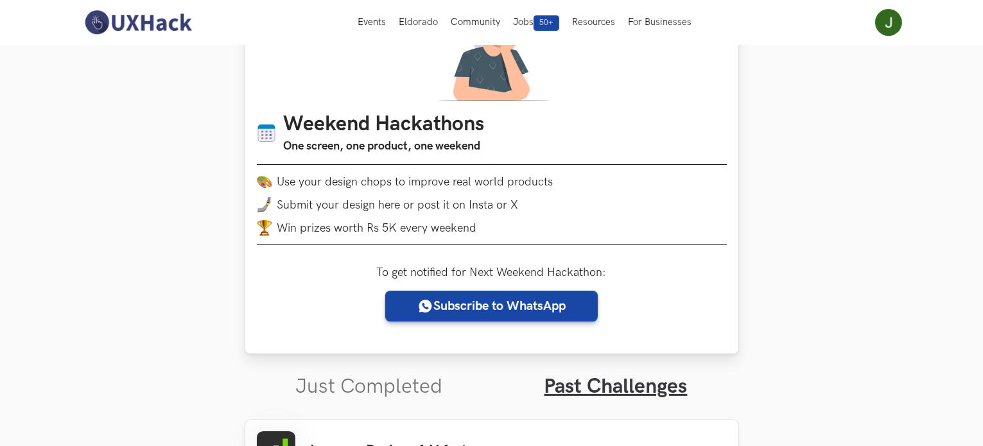
scroll to position [0, 0]
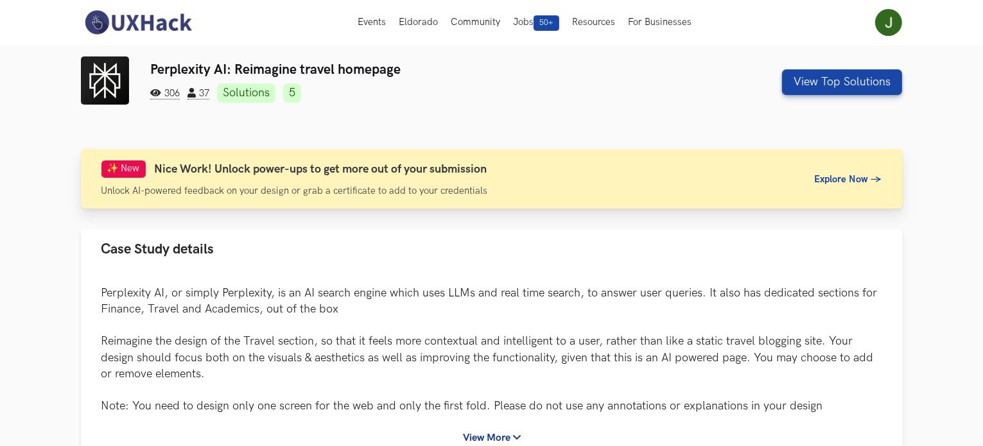
click at [834, 182] on span "Explore Now →" at bounding box center [847, 179] width 67 height 11
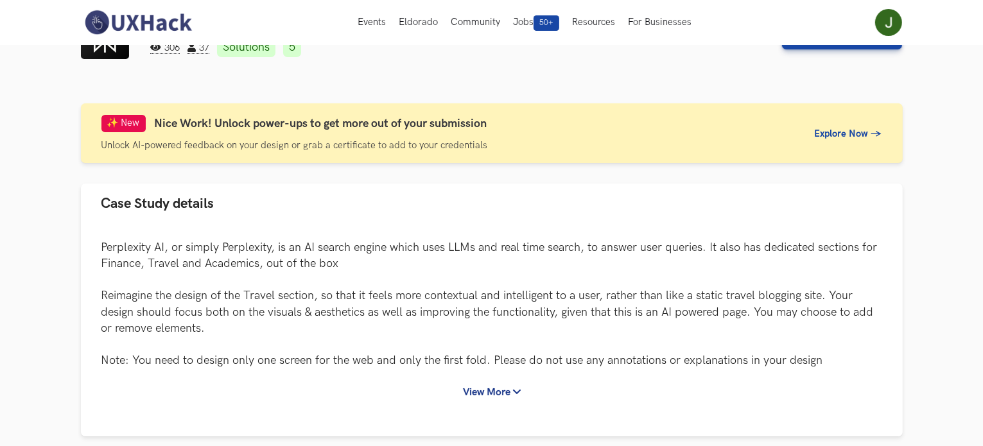
scroll to position [45, 0]
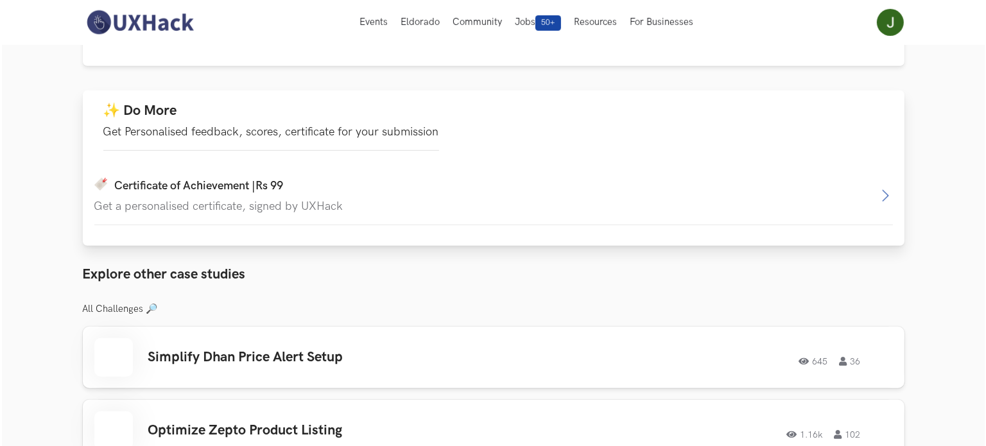
scroll to position [706, 0]
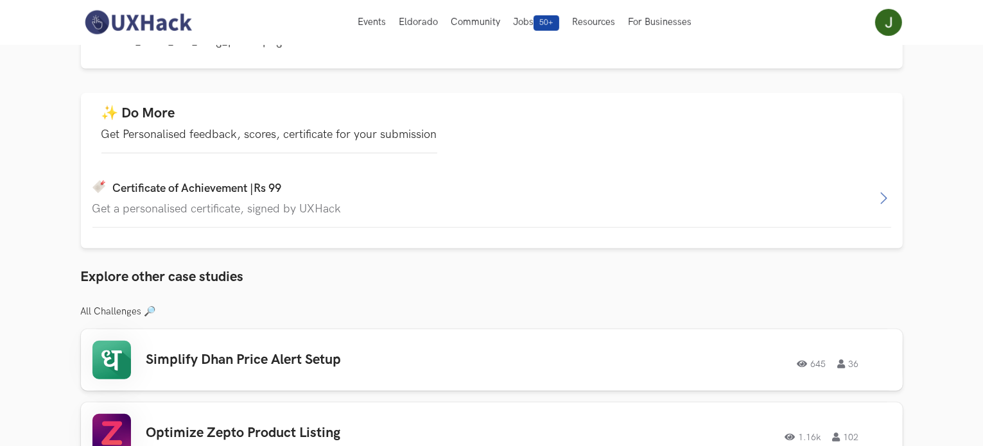
click at [886, 198] on icon "button" at bounding box center [882, 198] width 15 height 15
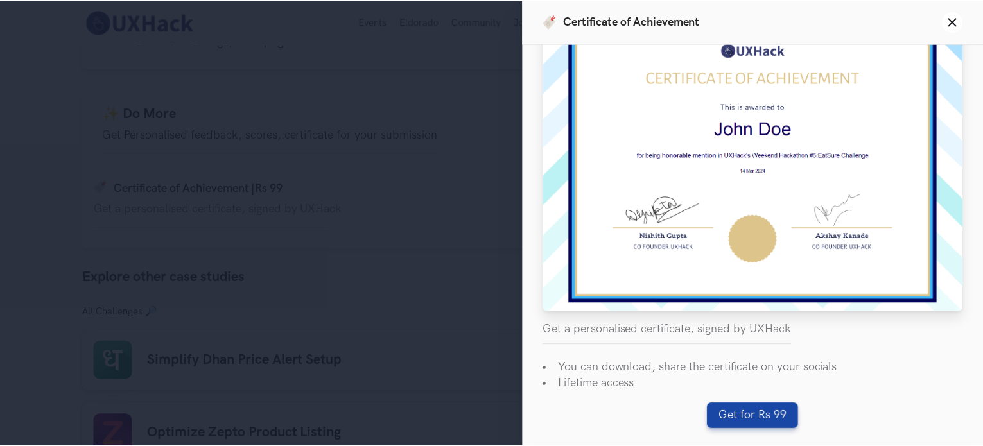
scroll to position [53, 0]
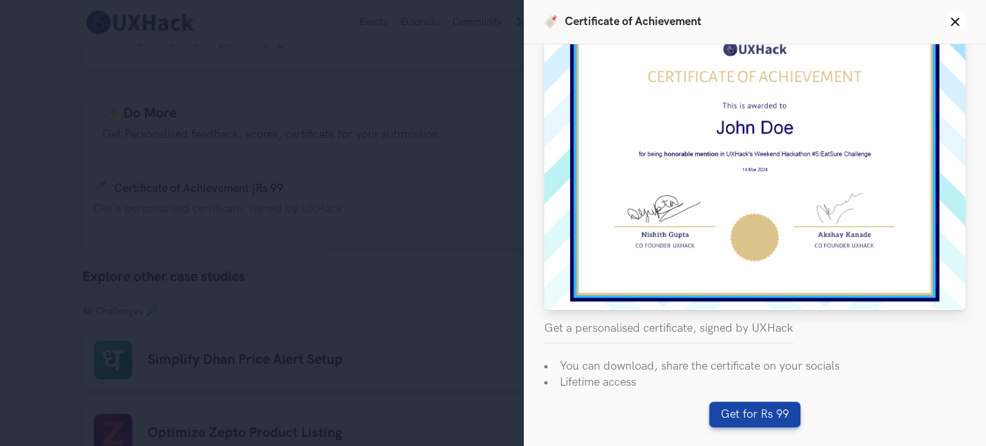
click at [508, 183] on div "Certificate of Achievement Close panel Get a personalised certificate, signed b…" at bounding box center [493, 223] width 986 height 446
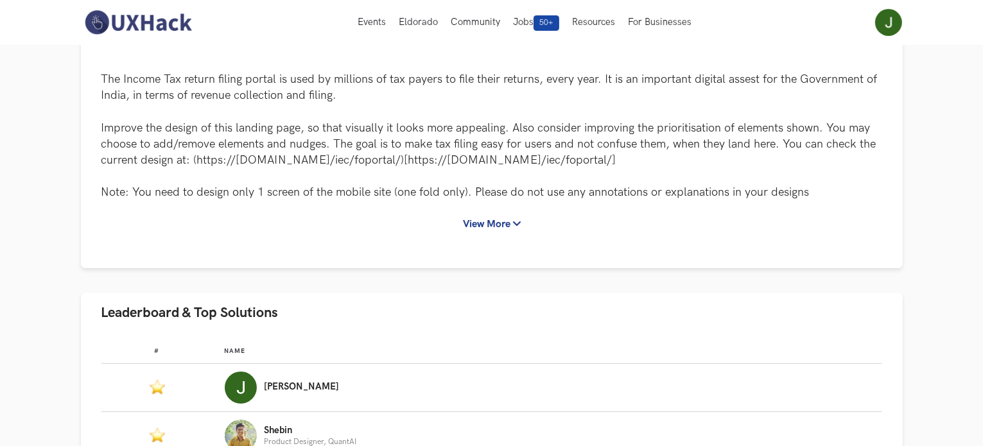
scroll to position [64, 0]
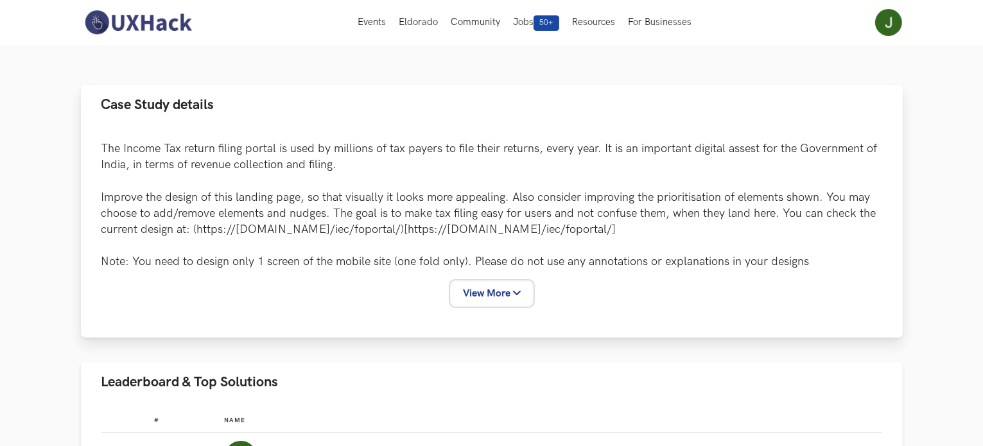
click at [502, 295] on button "View More" at bounding box center [491, 294] width 81 height 24
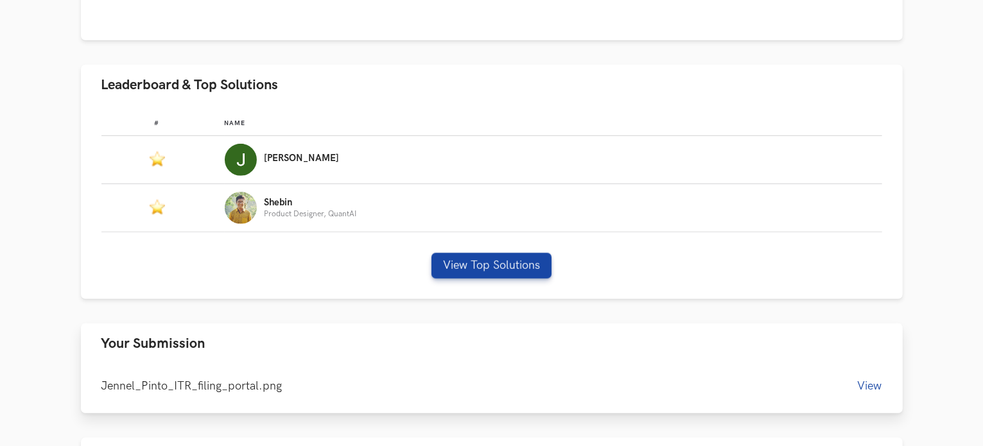
scroll to position [770, 0]
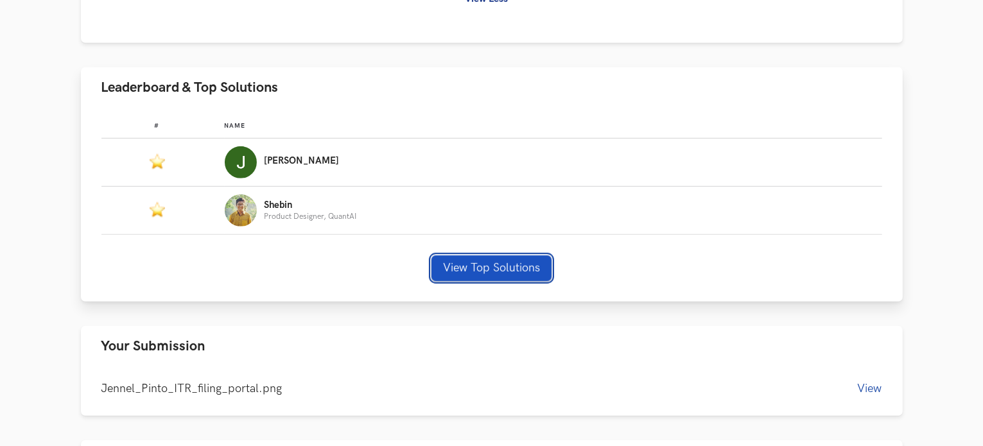
click at [513, 275] on button "View Top Solutions" at bounding box center [491, 268] width 120 height 26
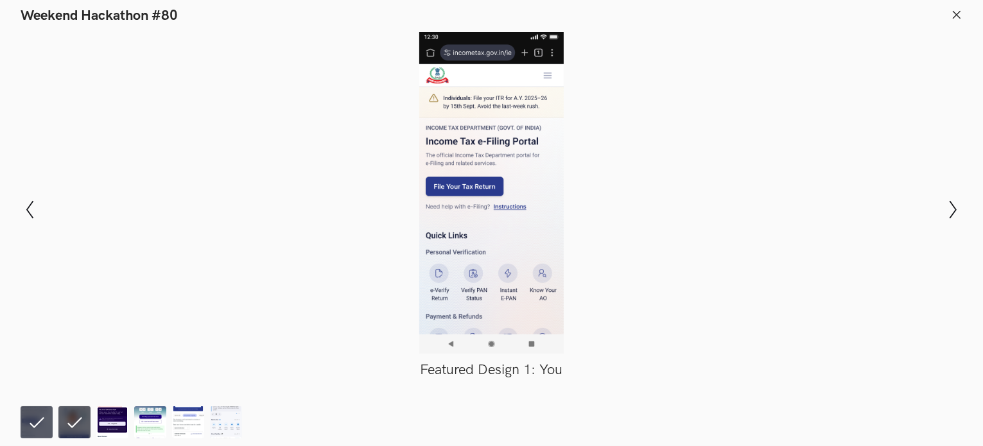
scroll to position [898, 0]
click at [116, 413] on img at bounding box center [112, 422] width 32 height 32
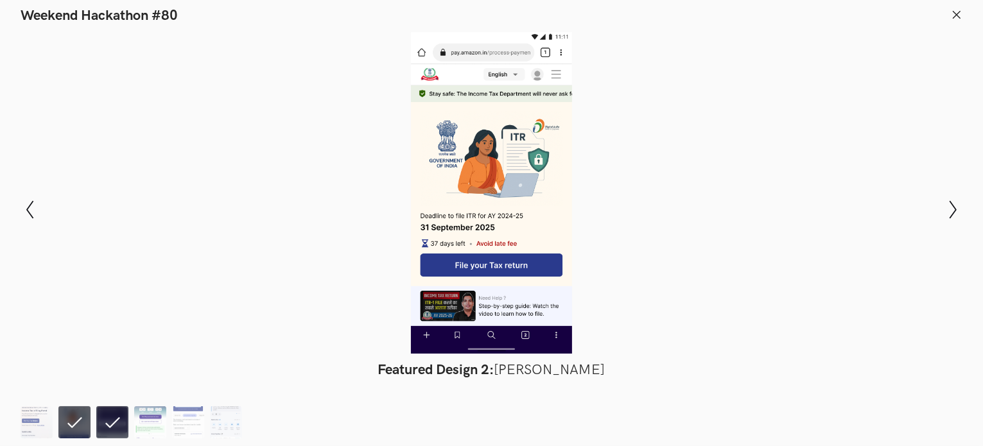
click at [63, 424] on li at bounding box center [74, 422] width 32 height 32
click at [36, 424] on img at bounding box center [37, 422] width 32 height 32
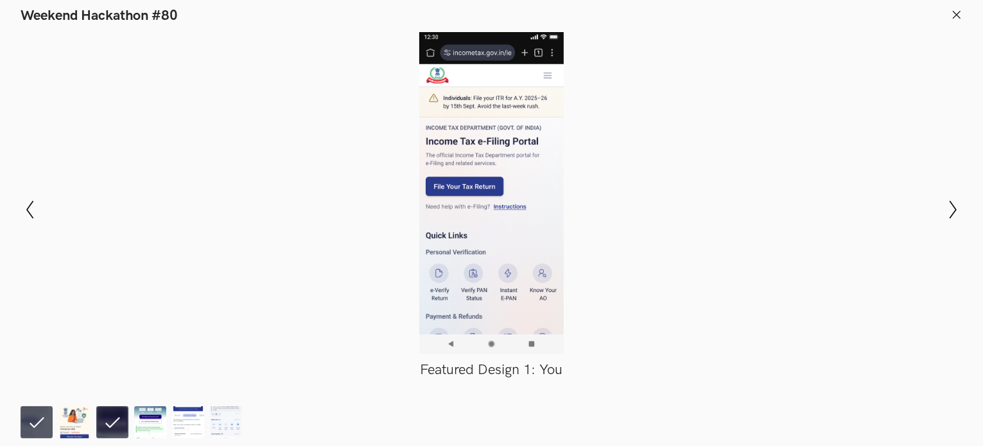
click at [958, 17] on icon at bounding box center [956, 15] width 12 height 12
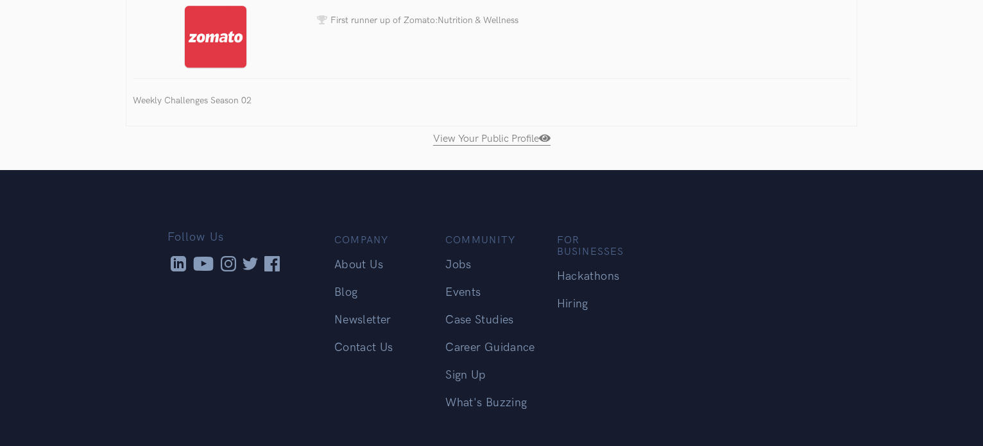
scroll to position [780, 0]
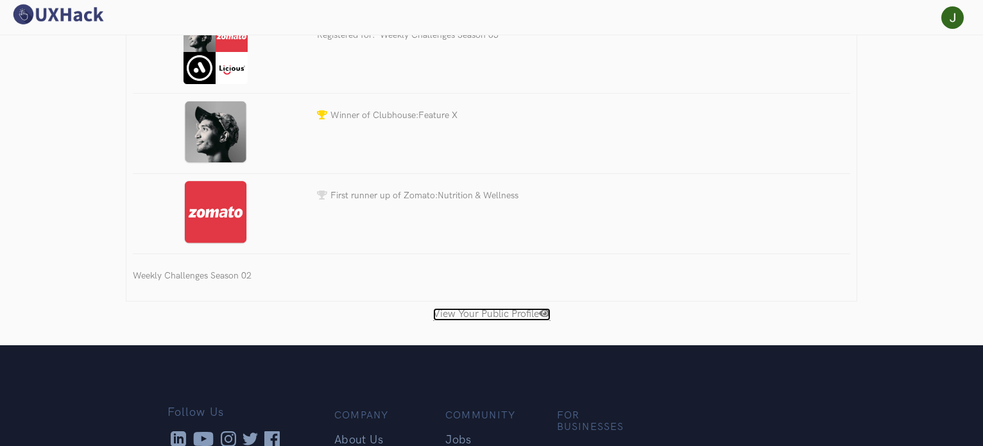
click at [519, 308] on link "View Your Public Profile" at bounding box center [491, 314] width 117 height 13
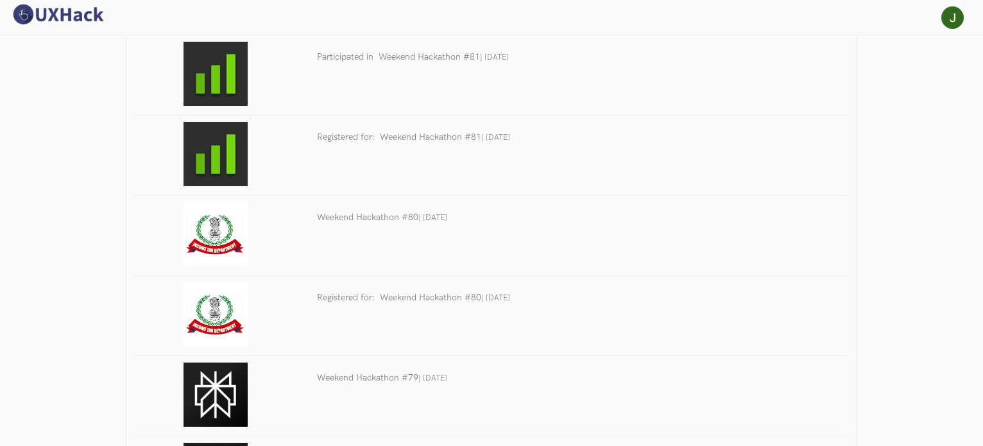
scroll to position [128, 0]
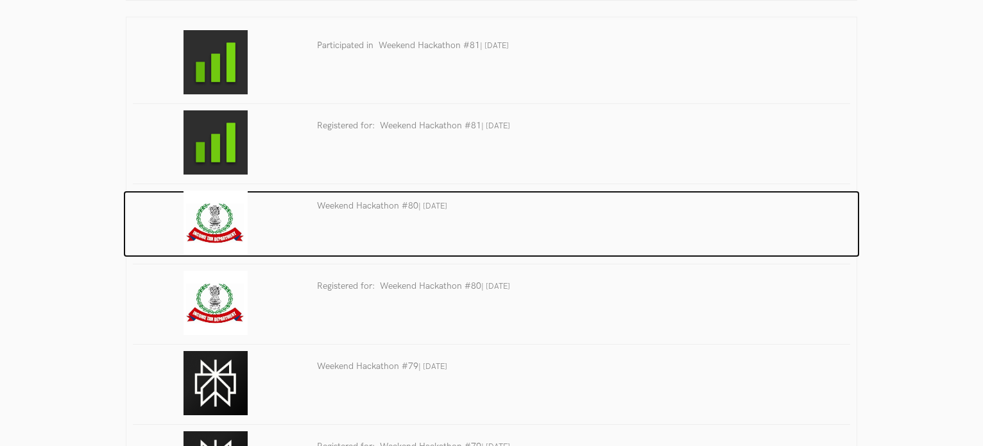
click at [370, 204] on h3 "Weekend Hackathon #80 | Aug 2025" at bounding box center [583, 206] width 533 height 18
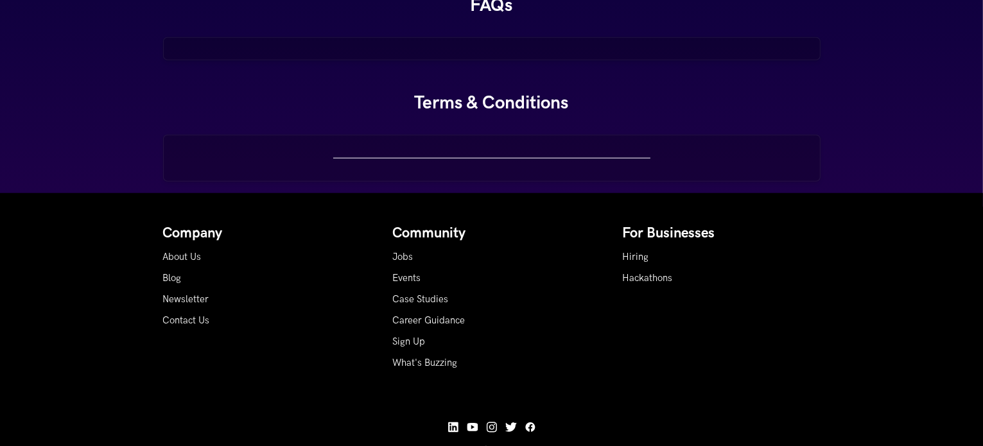
scroll to position [1339, 0]
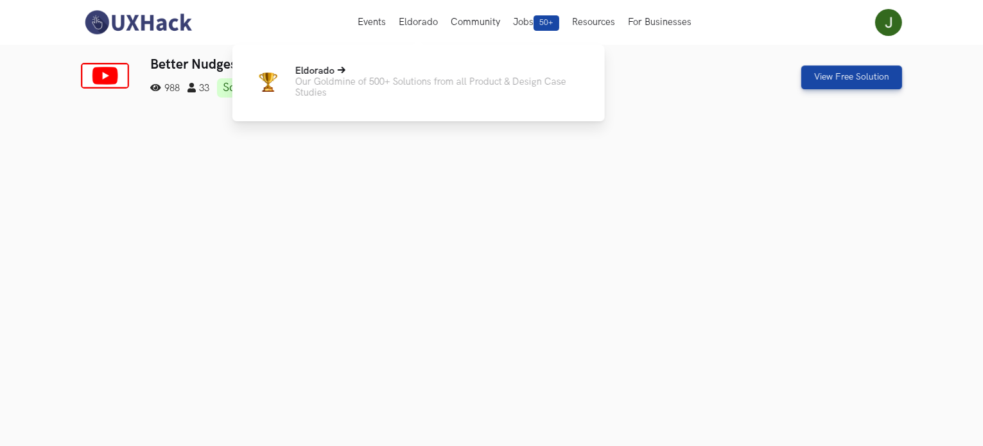
click at [354, 89] on p "Our Goldmine of 500+ Solutions from all Product & Design Case Studies" at bounding box center [439, 87] width 289 height 22
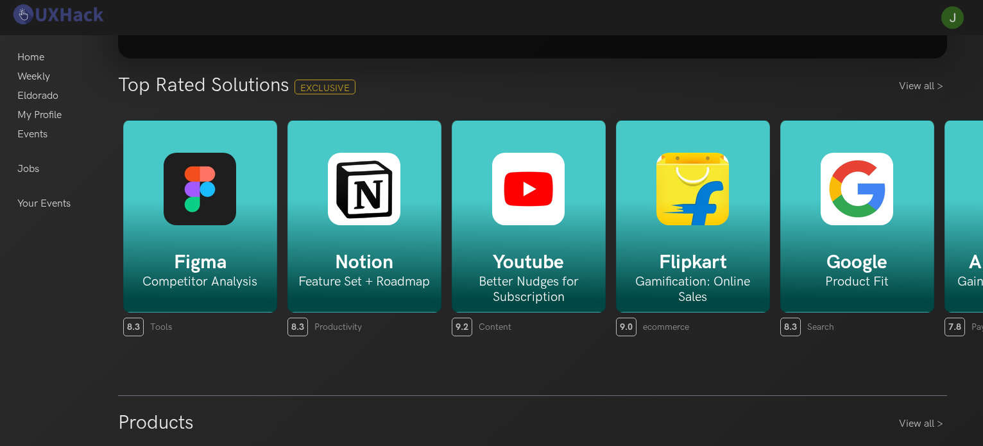
scroll to position [257, 0]
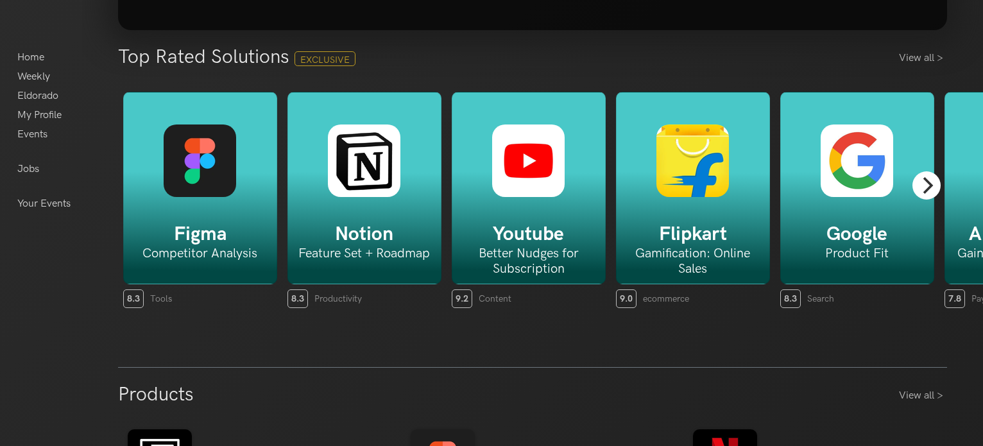
click at [919, 185] on icon "Next" at bounding box center [926, 185] width 17 height 17
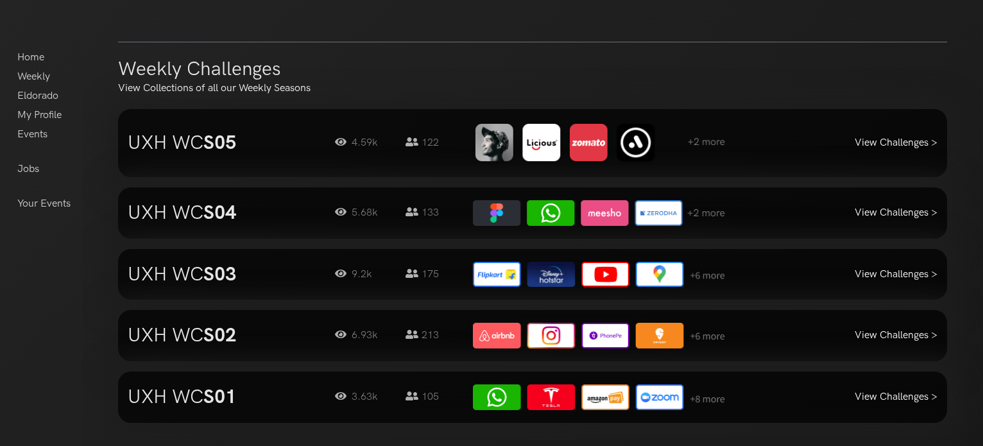
scroll to position [1219, 0]
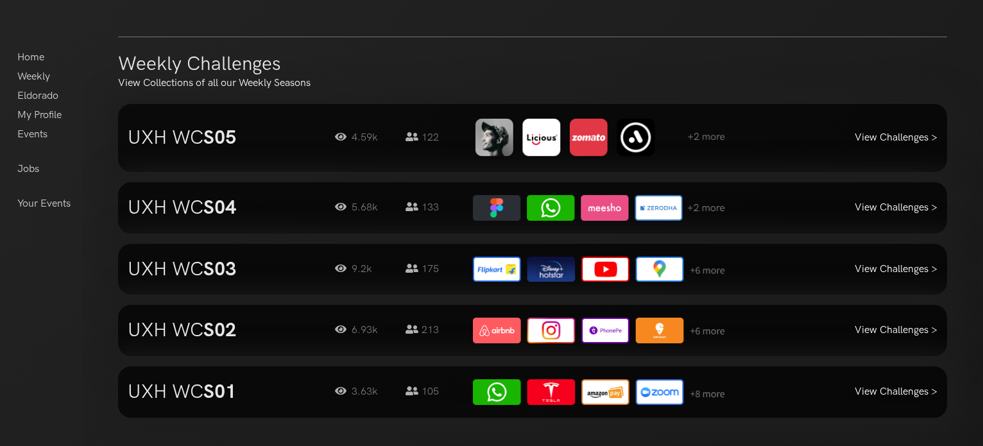
click at [646, 133] on img at bounding box center [599, 138] width 252 height 43
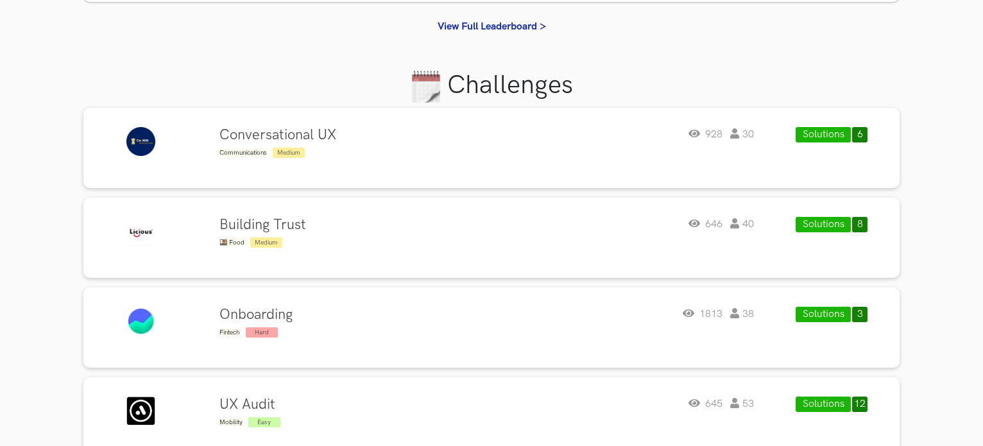
scroll to position [513, 0]
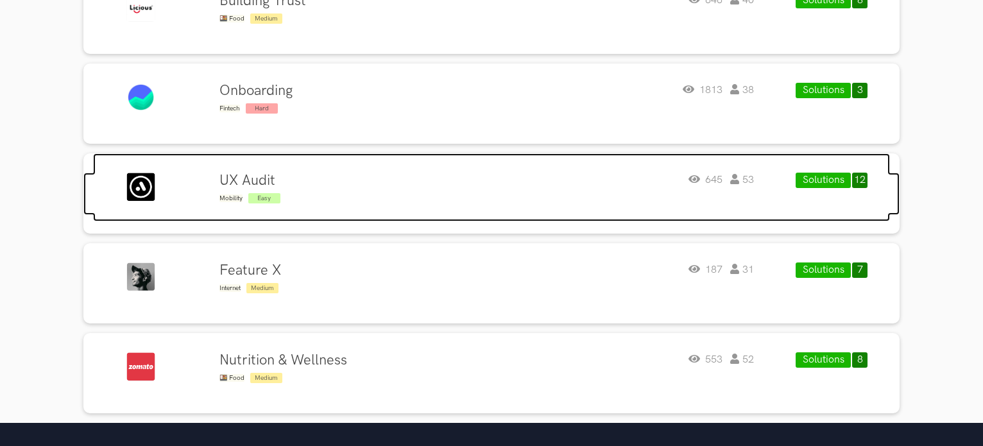
click at [263, 176] on h4 "UX Audit" at bounding box center [249, 181] width 61 height 17
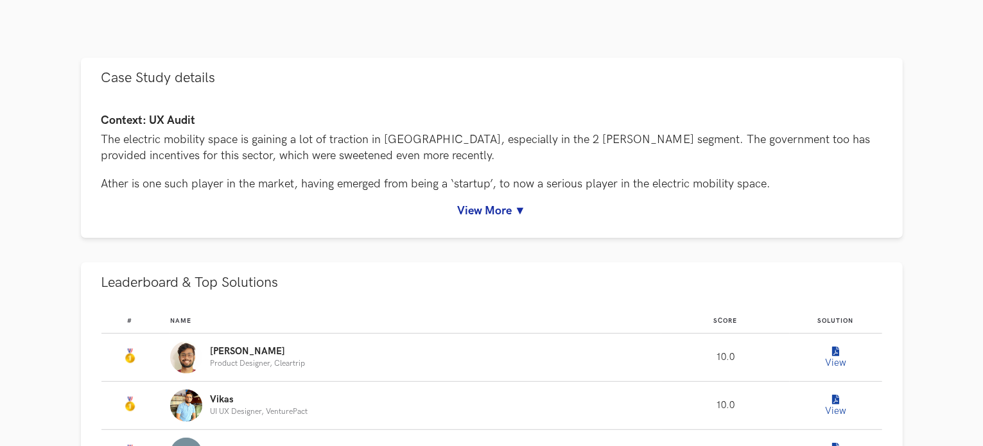
scroll to position [706, 0]
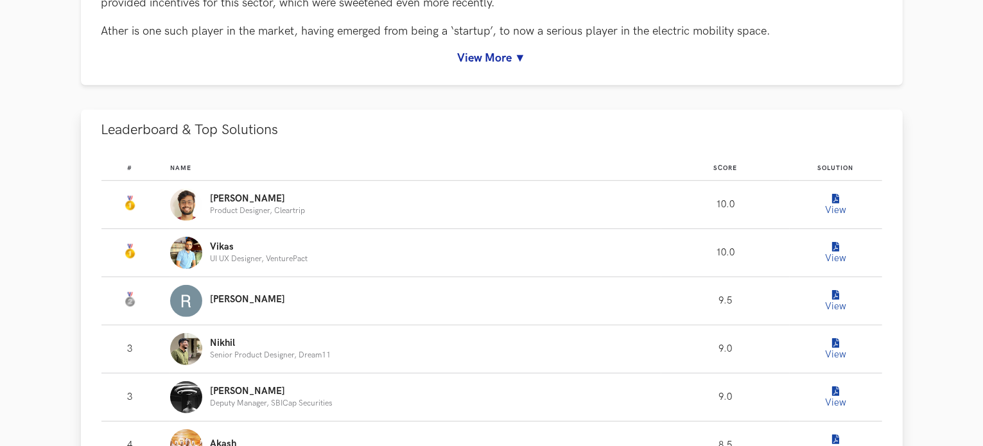
click at [833, 198] on icon "Leaderboard" at bounding box center [835, 199] width 7 height 10
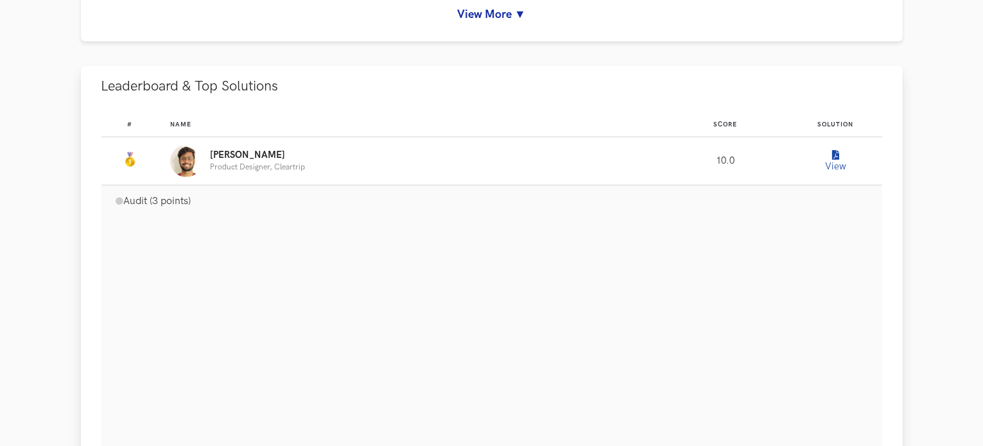
scroll to position [963, 0]
